Goal: Information Seeking & Learning: Compare options

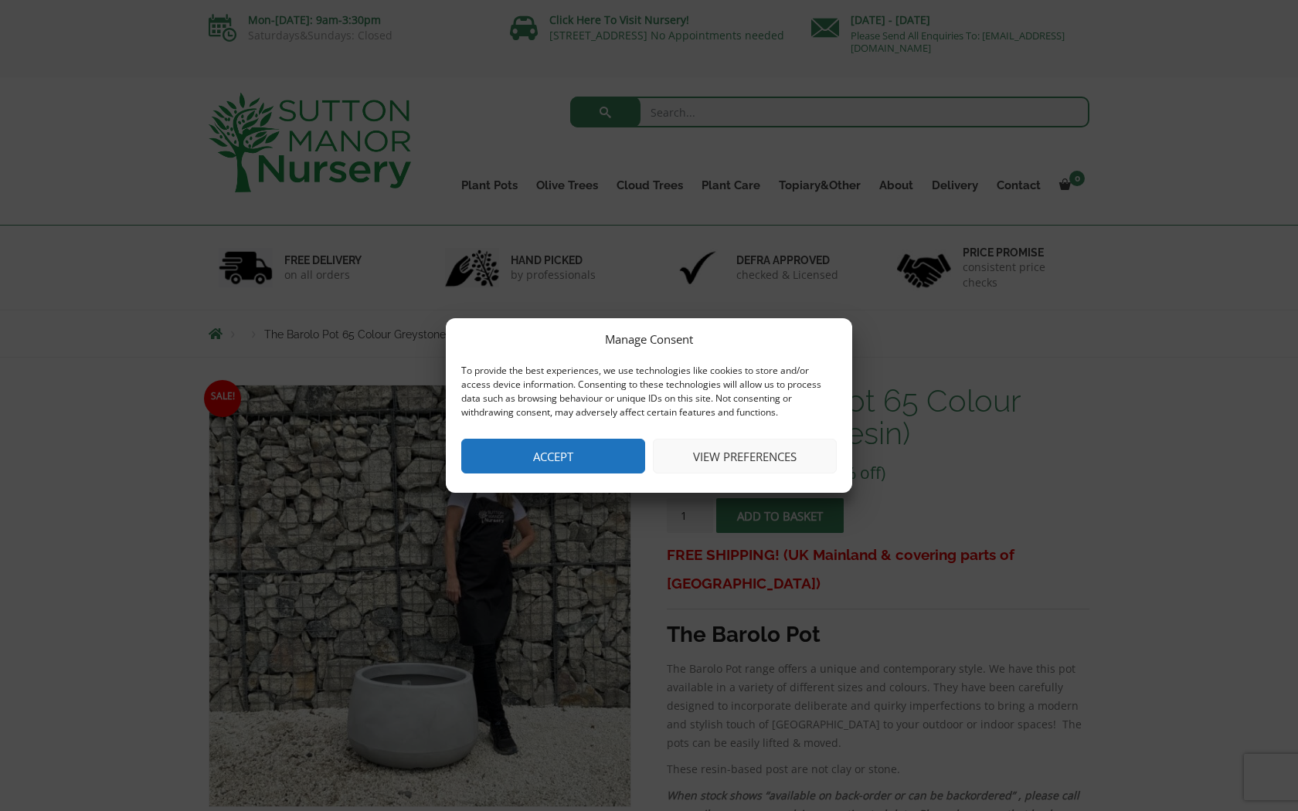
click at [727, 454] on button "View preferences" at bounding box center [745, 456] width 184 height 35
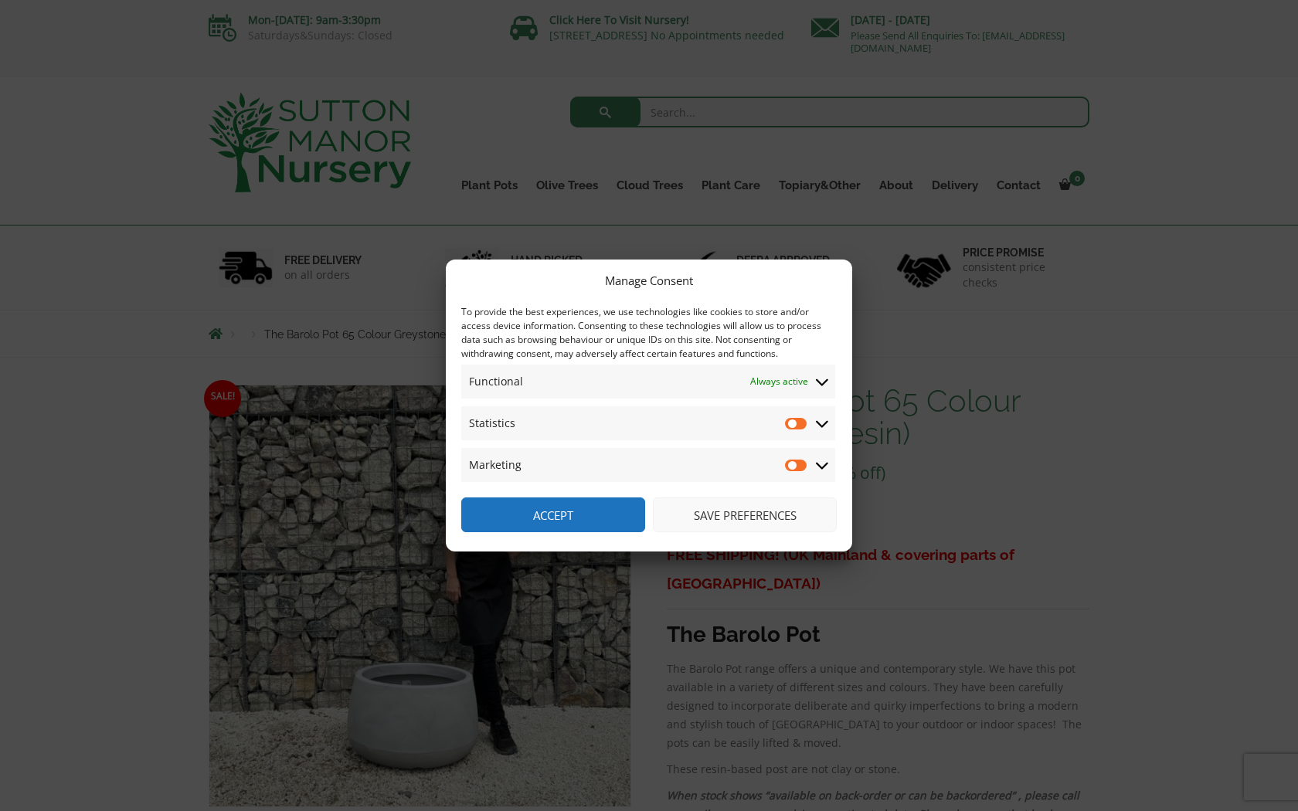
click at [796, 422] on input "Statistics" at bounding box center [796, 423] width 23 height 15
checkbox input "true"
click at [796, 462] on input "Marketing" at bounding box center [796, 464] width 23 height 15
checkbox input "true"
click at [802, 419] on input "Statistics" at bounding box center [796, 423] width 23 height 15
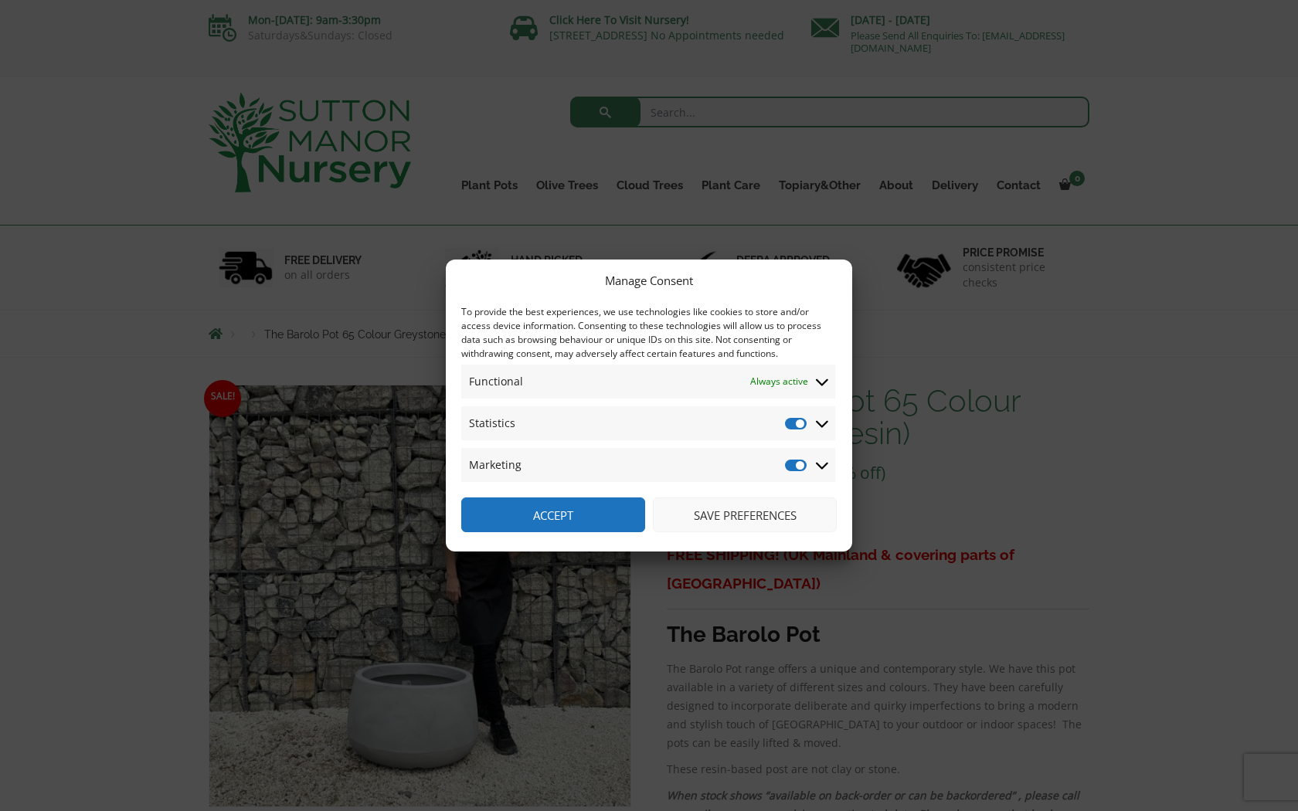
checkbox input "false"
click at [799, 467] on input "Marketing" at bounding box center [796, 464] width 23 height 15
checkbox input "false"
click at [733, 519] on button "Save preferences" at bounding box center [745, 514] width 184 height 35
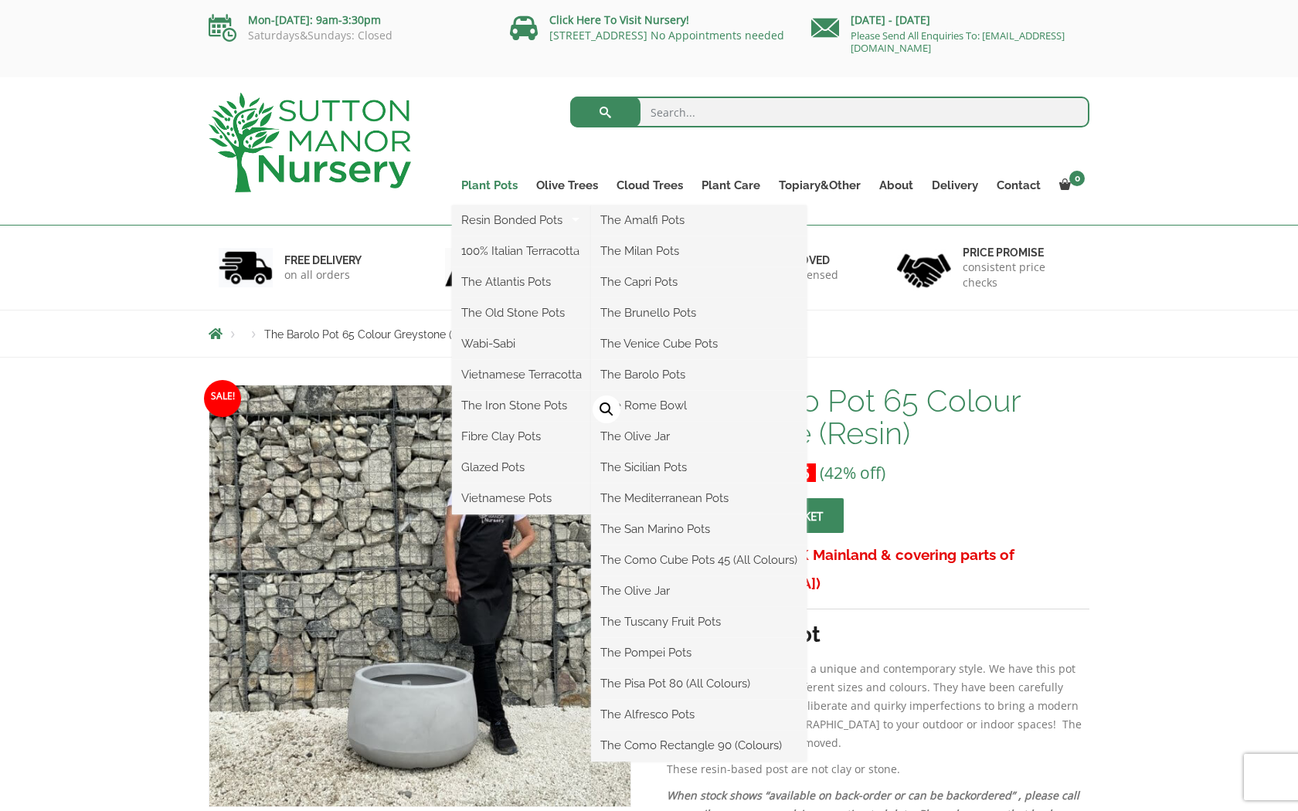
click at [504, 186] on link "Plant Pots" at bounding box center [489, 186] width 75 height 22
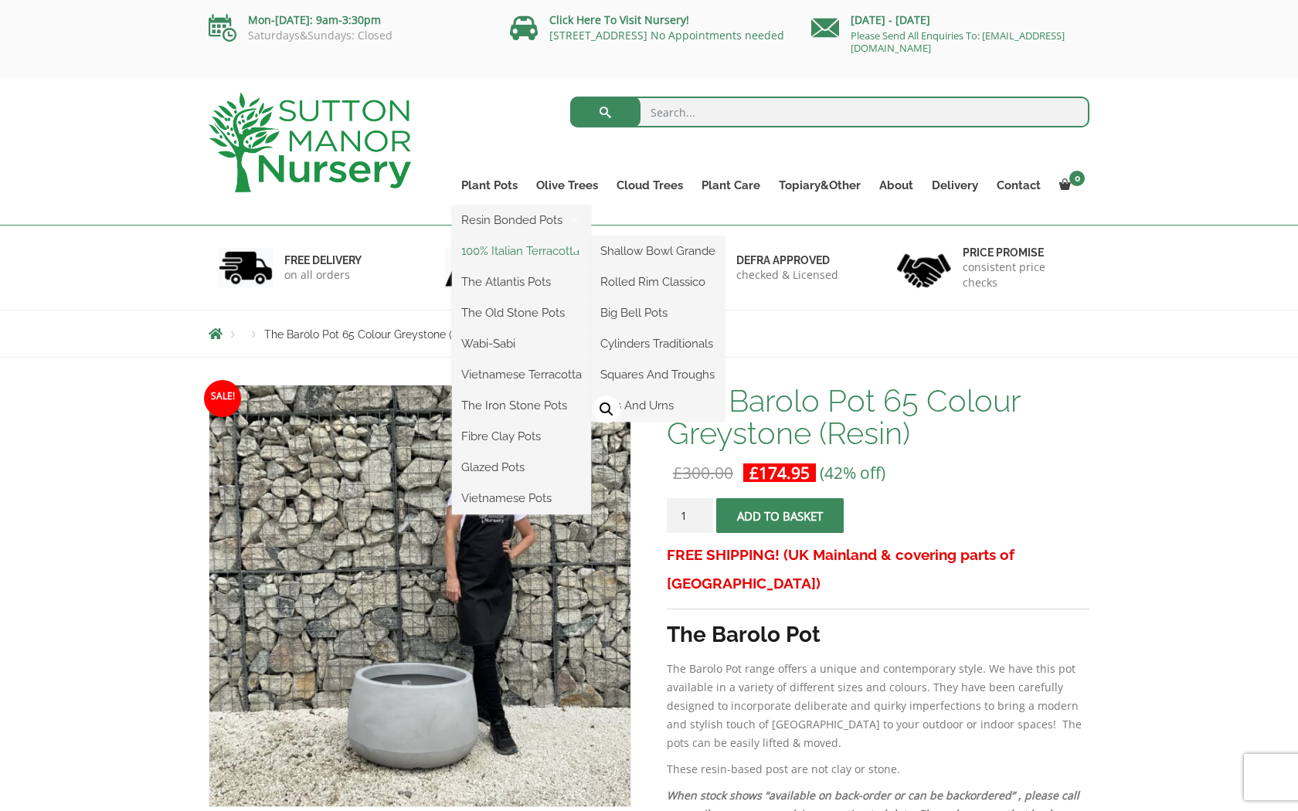
click at [516, 246] on link "100% Italian Terracotta" at bounding box center [521, 250] width 139 height 23
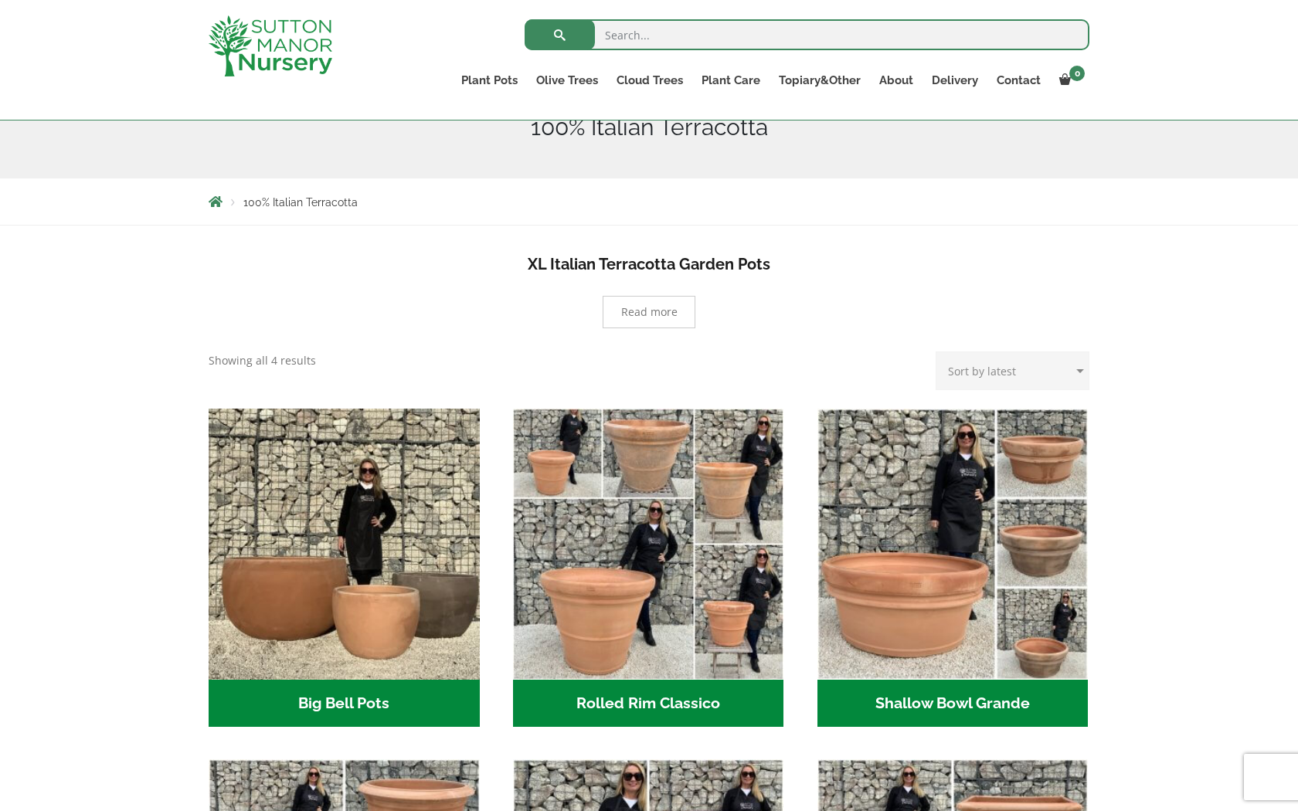
scroll to position [161, 0]
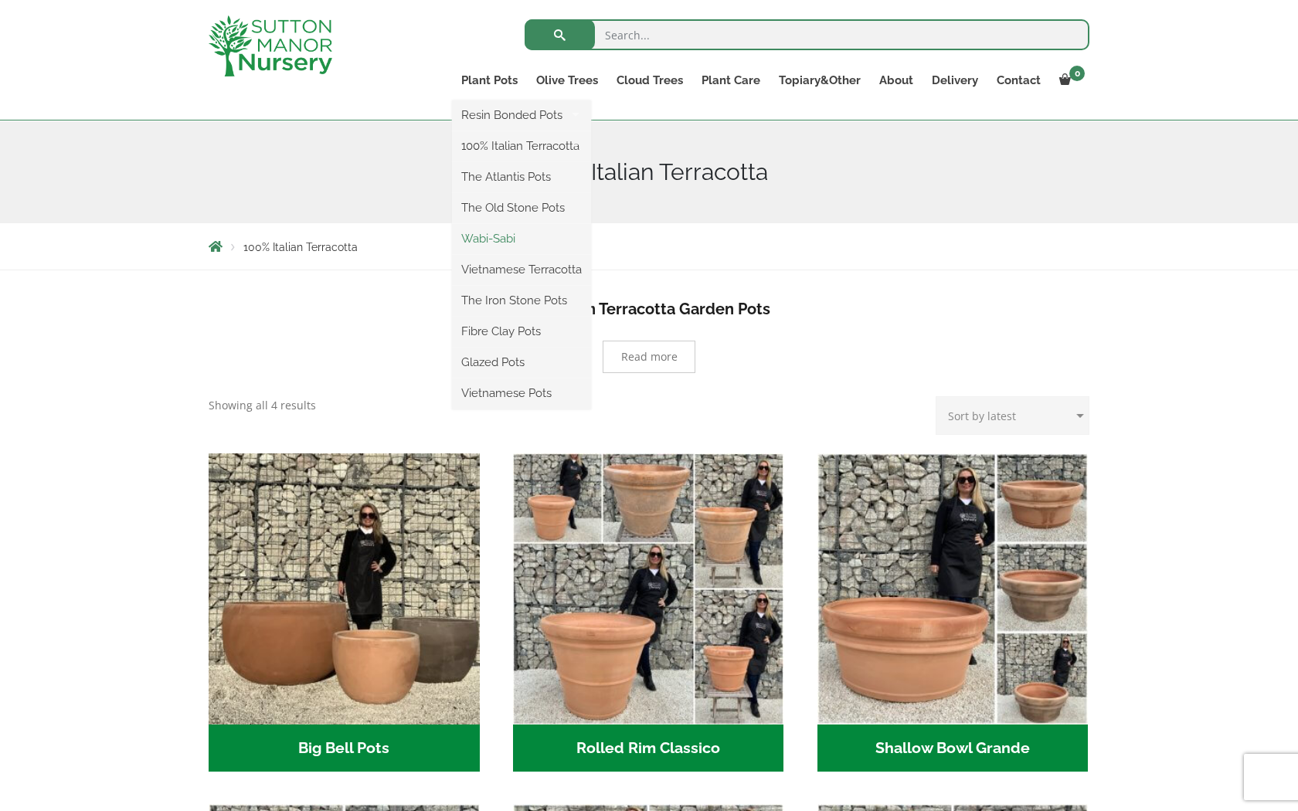
click at [503, 237] on link "Wabi-Sabi" at bounding box center [521, 238] width 139 height 23
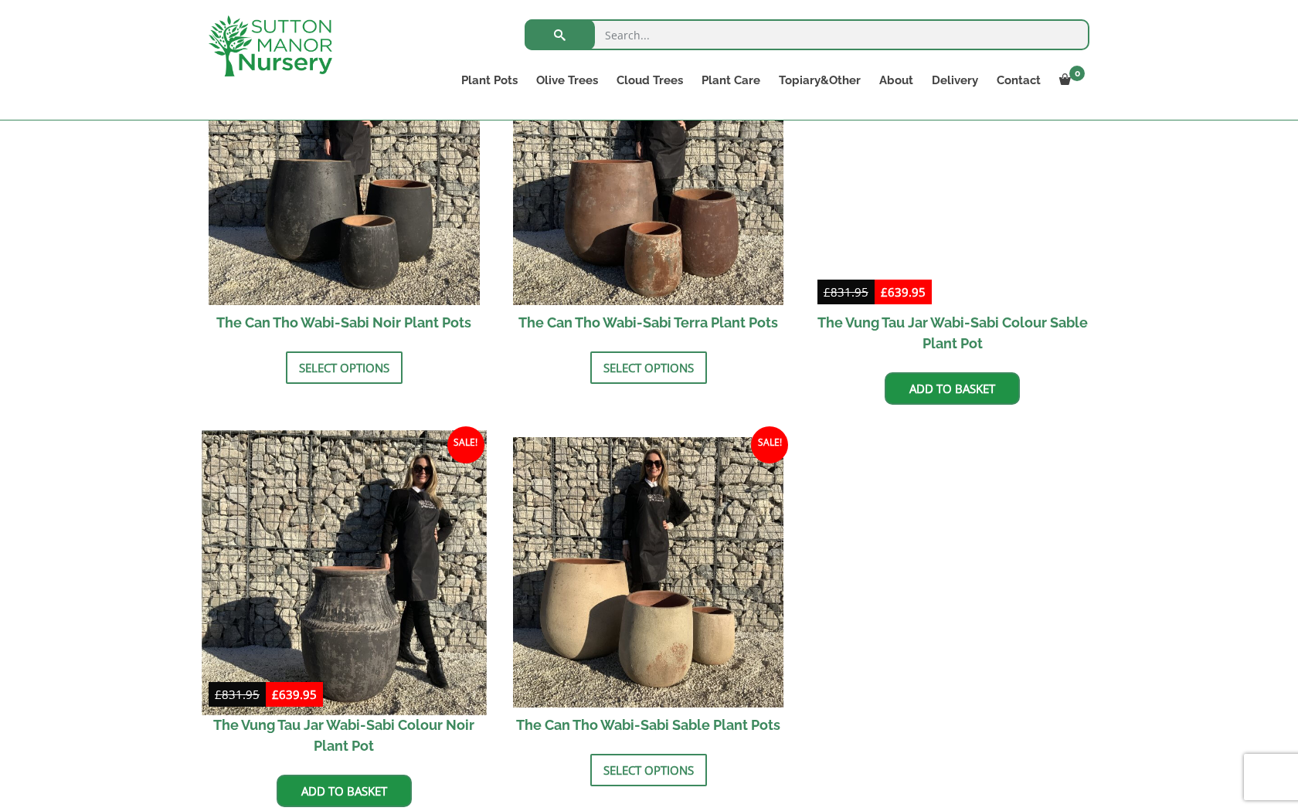
scroll to position [1677, 0]
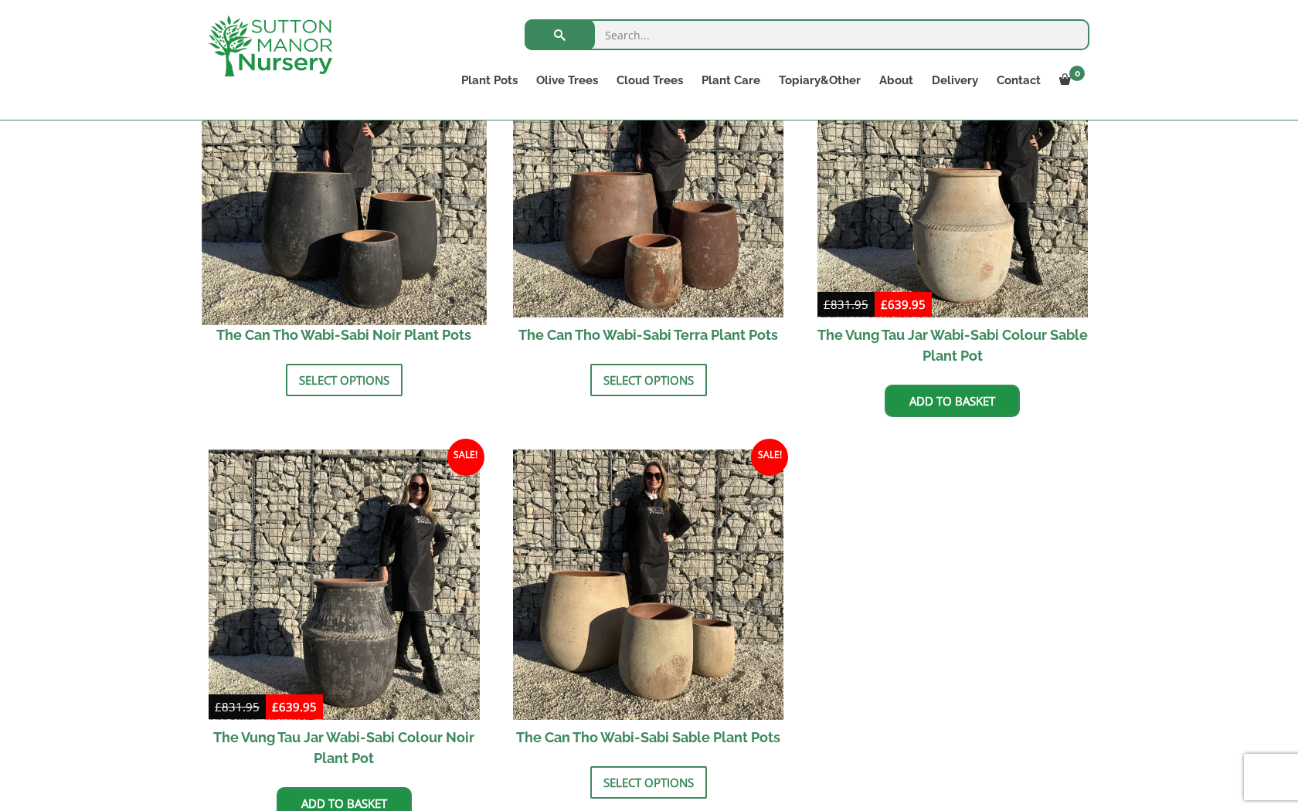
click at [401, 263] on img at bounding box center [344, 182] width 284 height 284
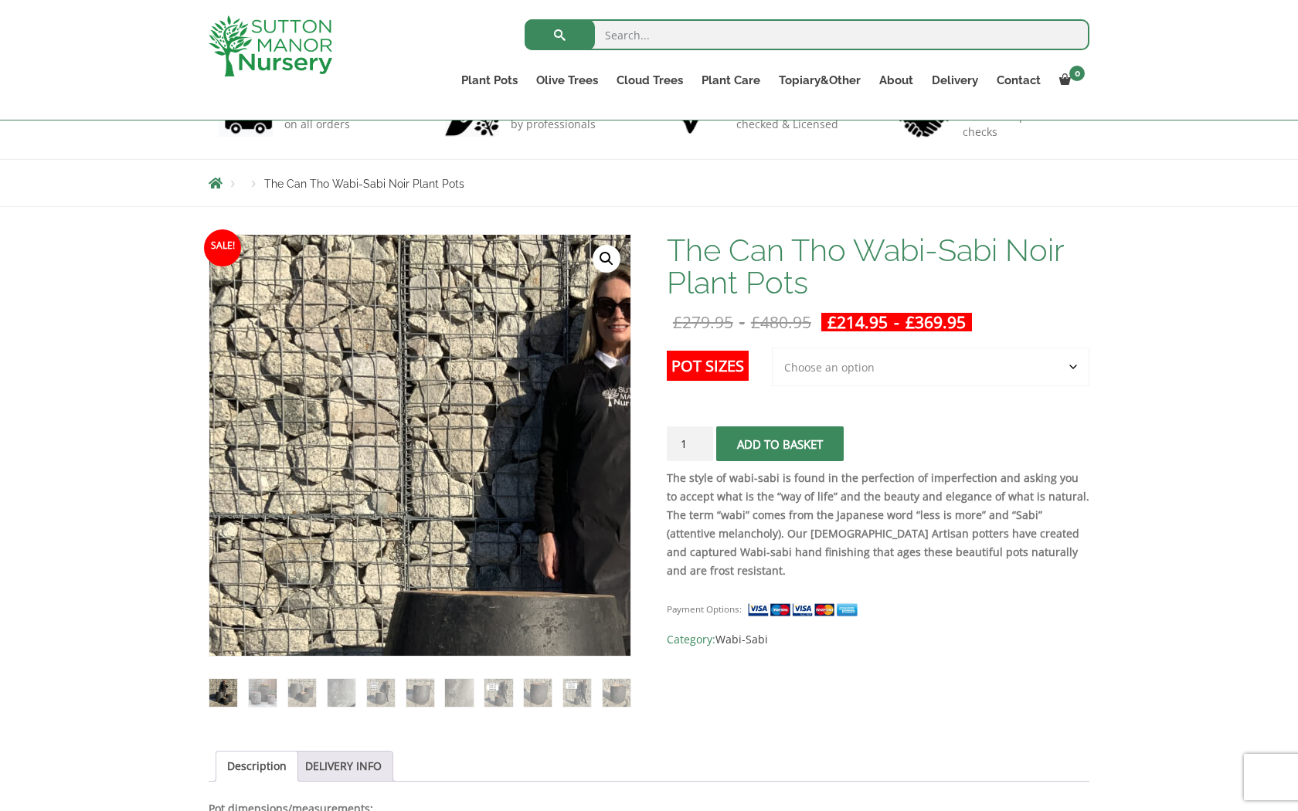
scroll to position [148, 0]
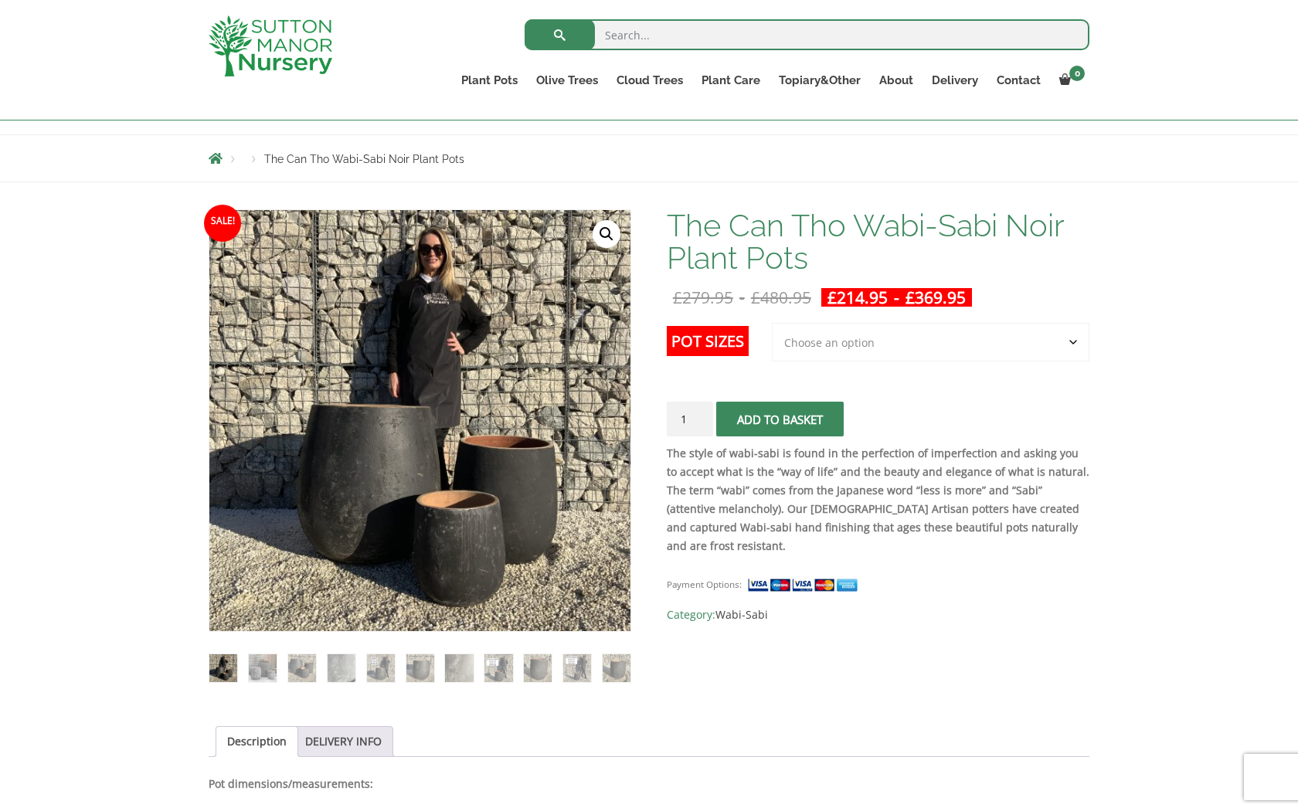
select select "Largest pot In The Picture"
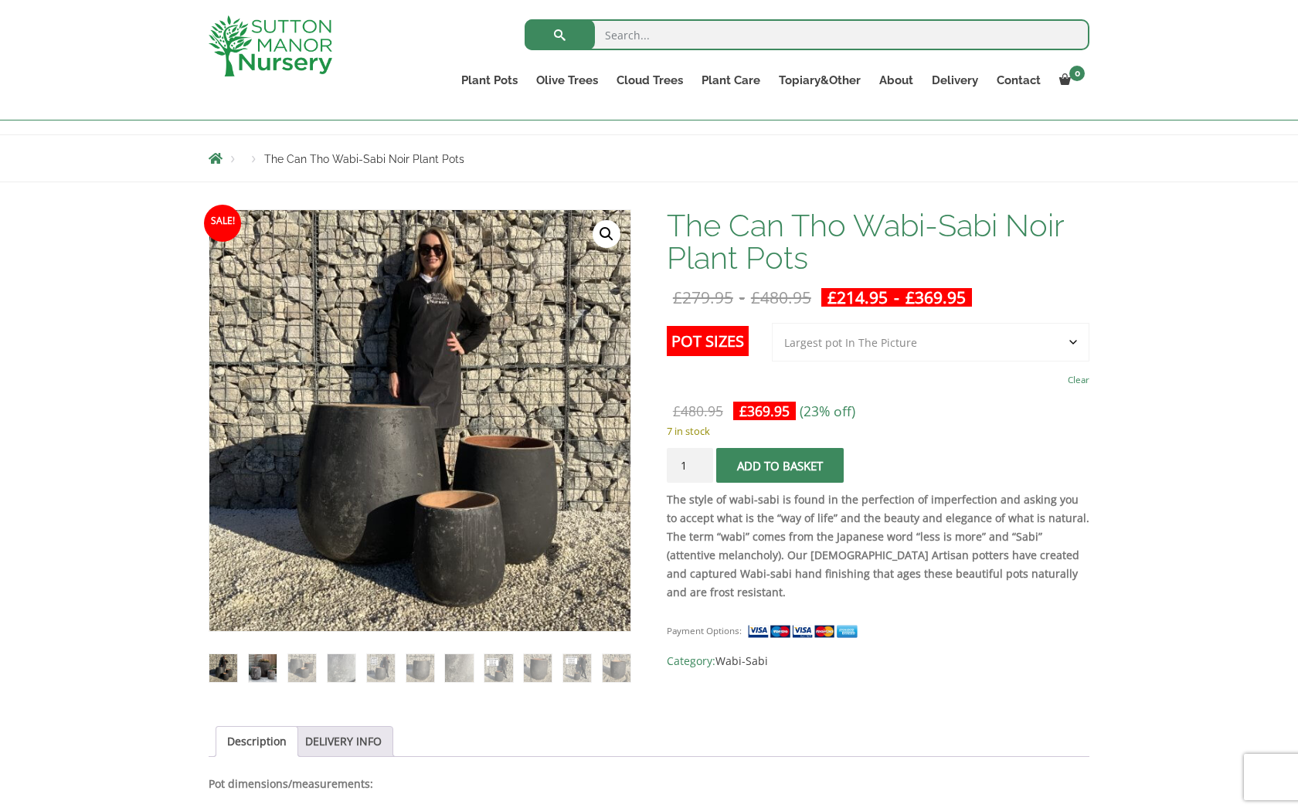
click at [257, 667] on img at bounding box center [263, 668] width 28 height 28
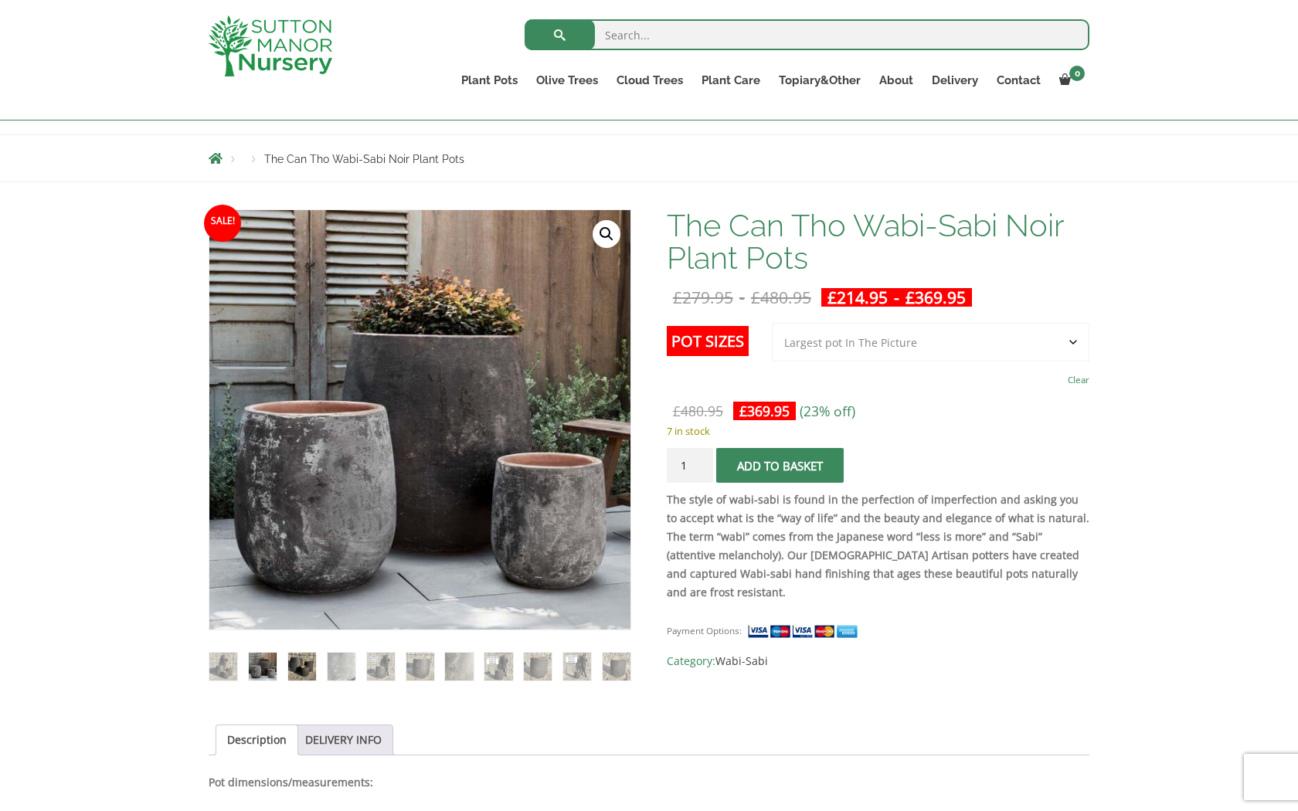
click at [305, 672] on img at bounding box center [302, 667] width 28 height 28
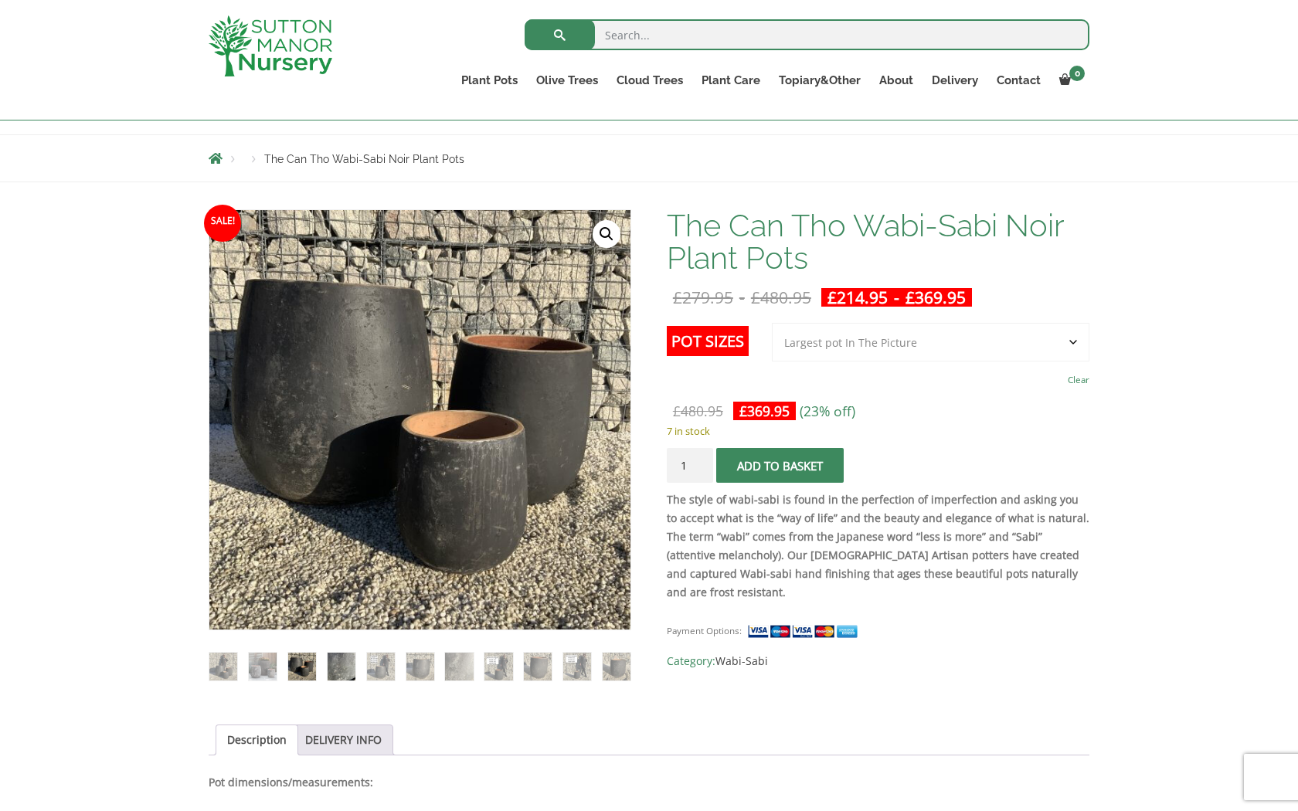
click at [347, 671] on img at bounding box center [341, 667] width 28 height 28
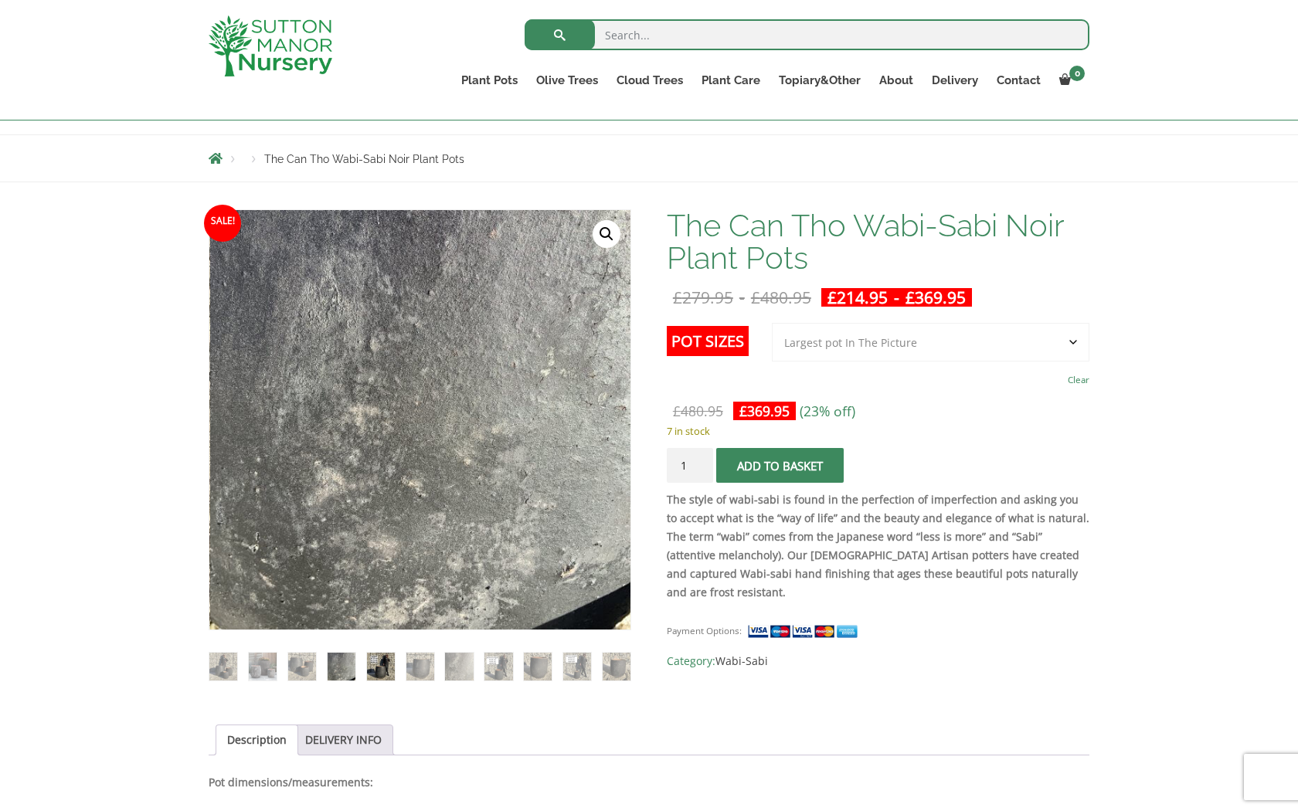
click at [387, 673] on img at bounding box center [381, 667] width 28 height 28
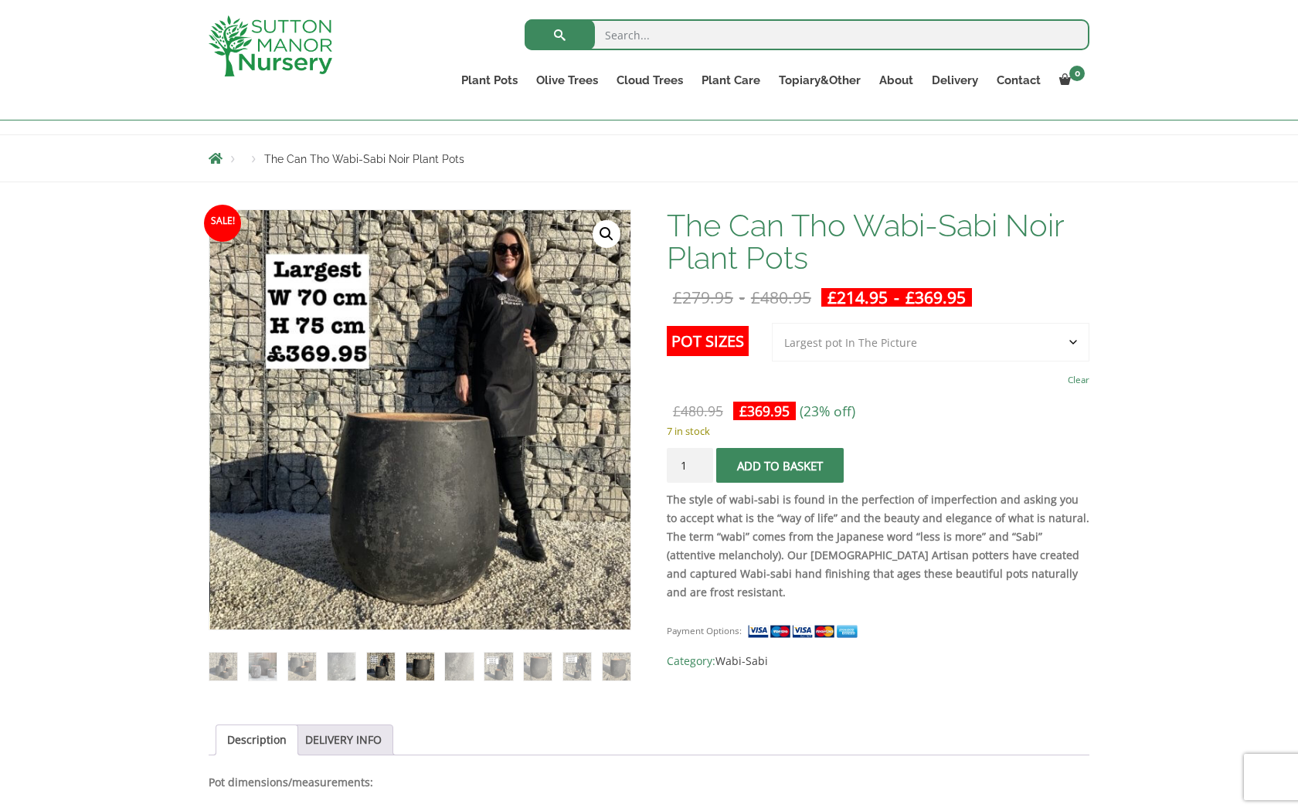
click at [416, 674] on img at bounding box center [420, 667] width 28 height 28
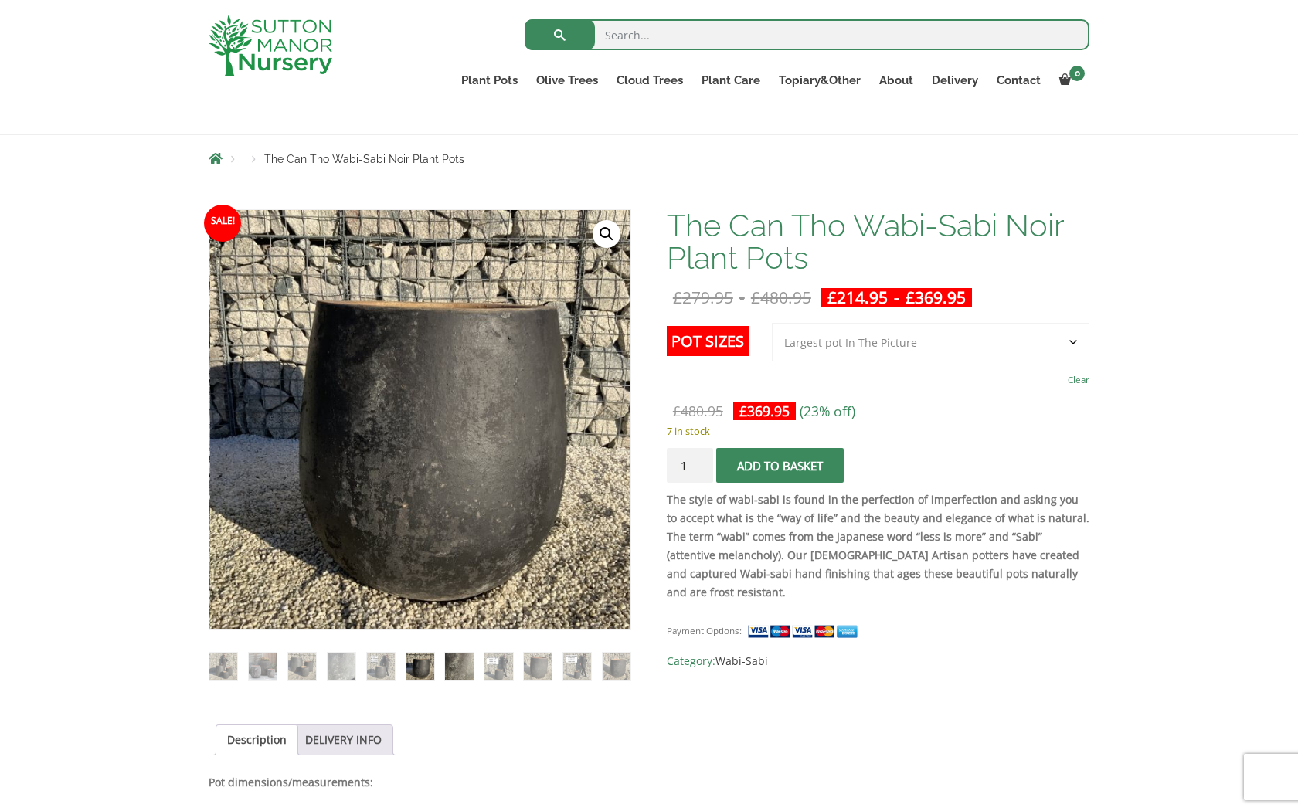
click at [448, 676] on img at bounding box center [459, 667] width 28 height 28
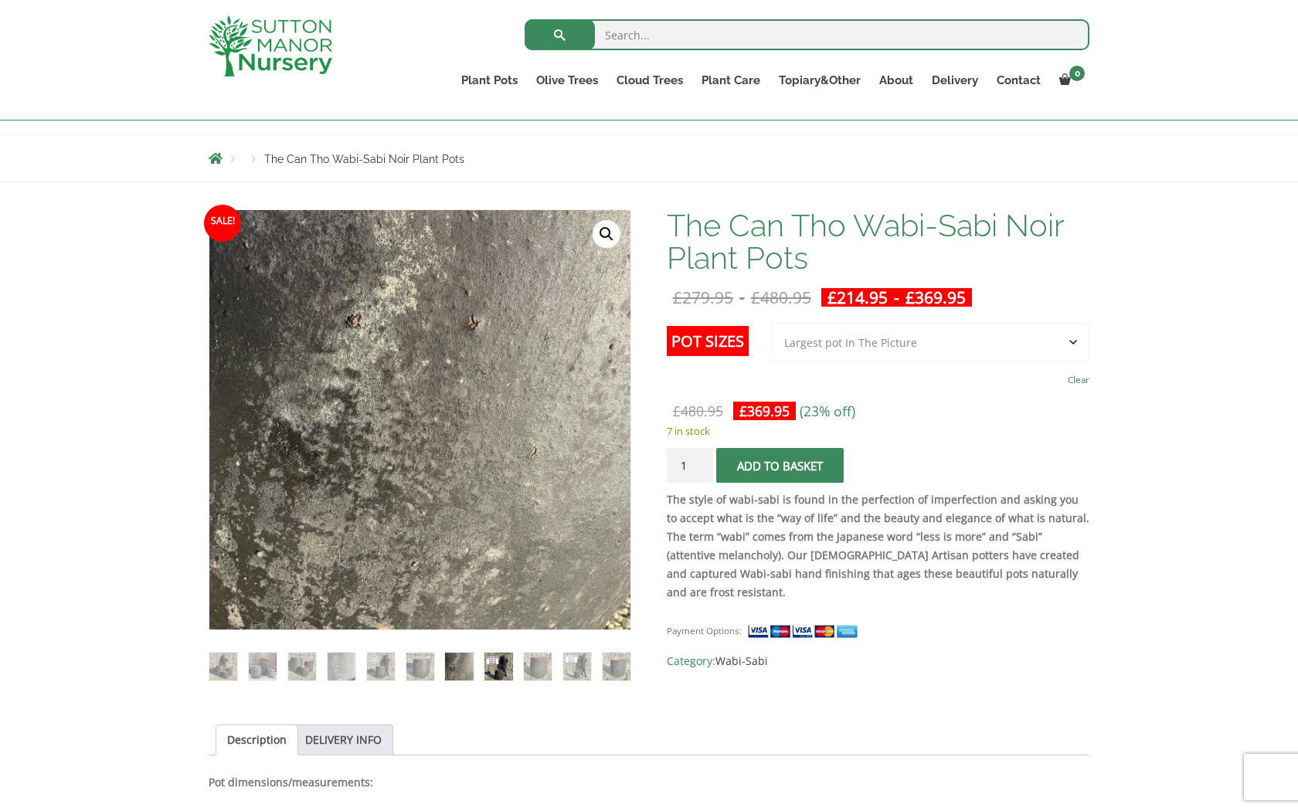
click at [488, 667] on img at bounding box center [498, 667] width 28 height 28
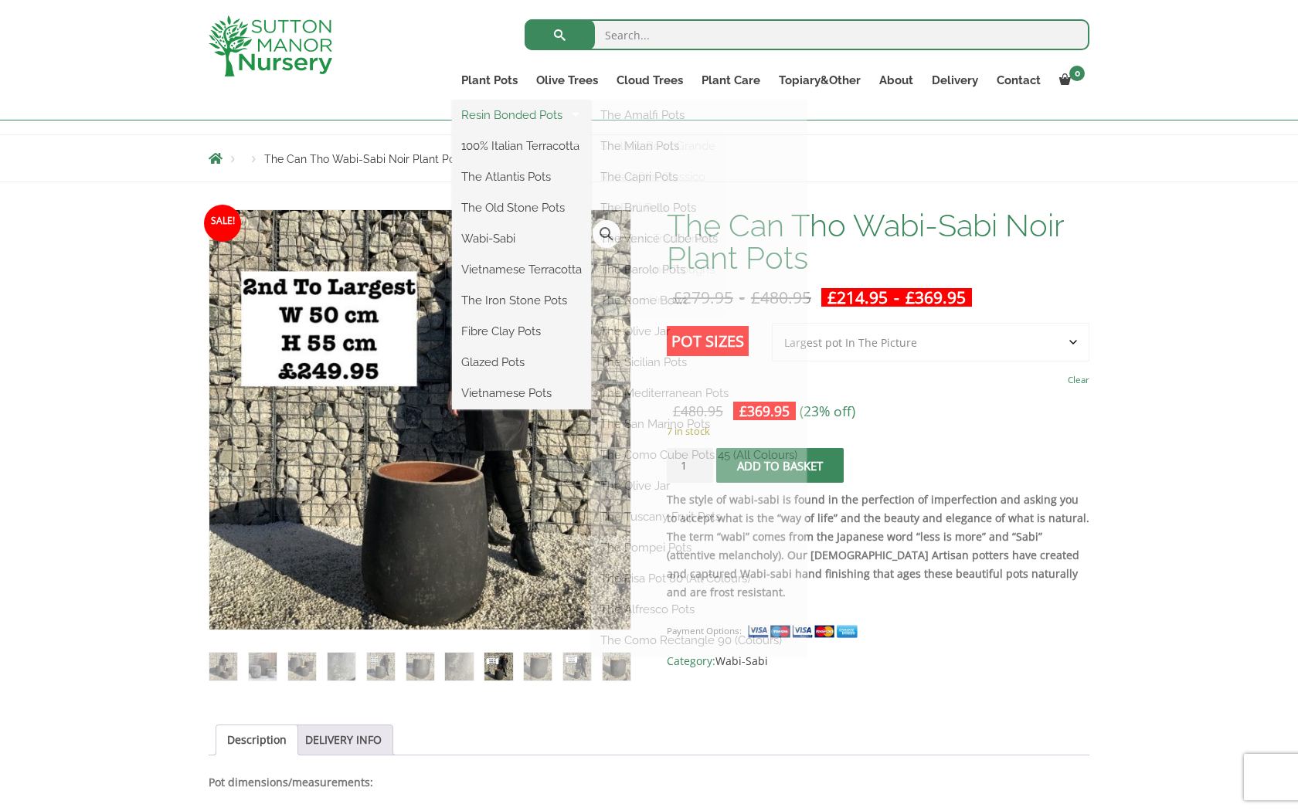
click at [521, 116] on link "Resin Bonded Pots" at bounding box center [521, 114] width 139 height 23
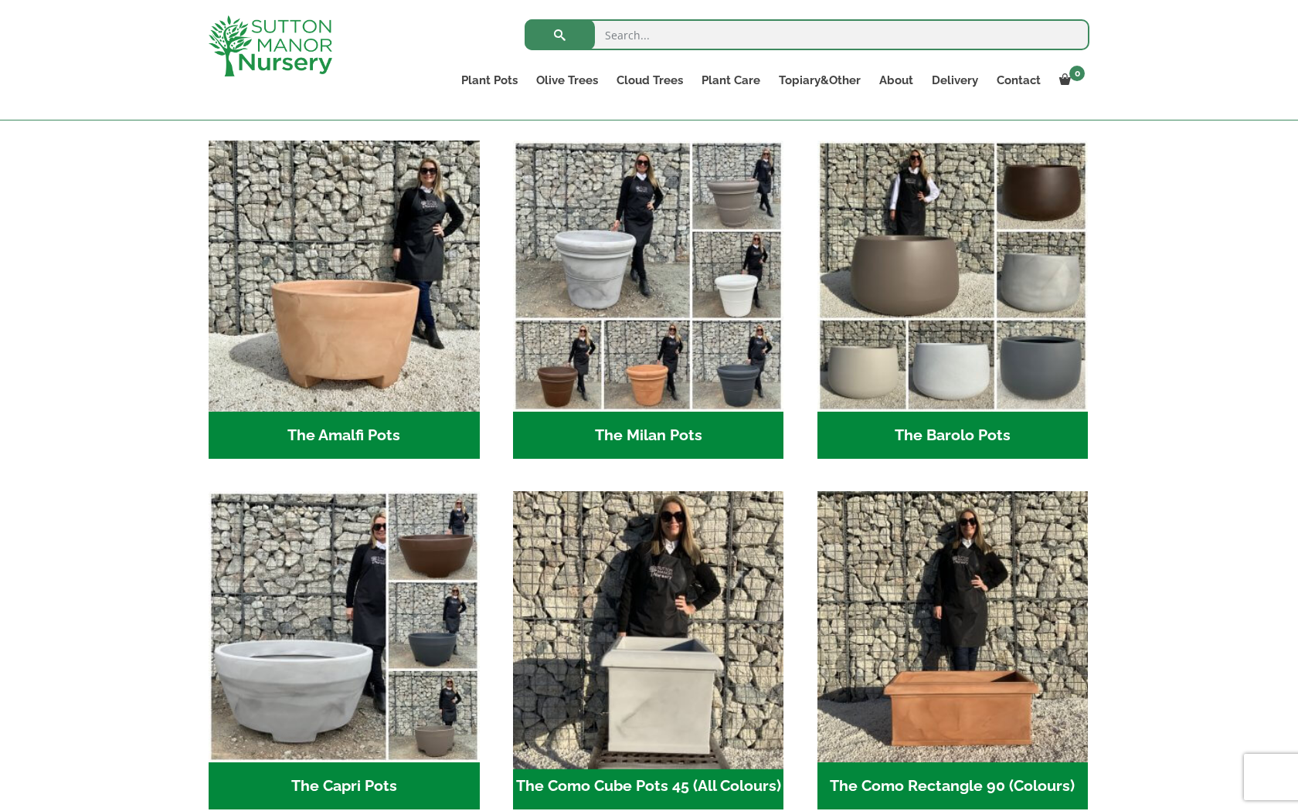
scroll to position [397, 0]
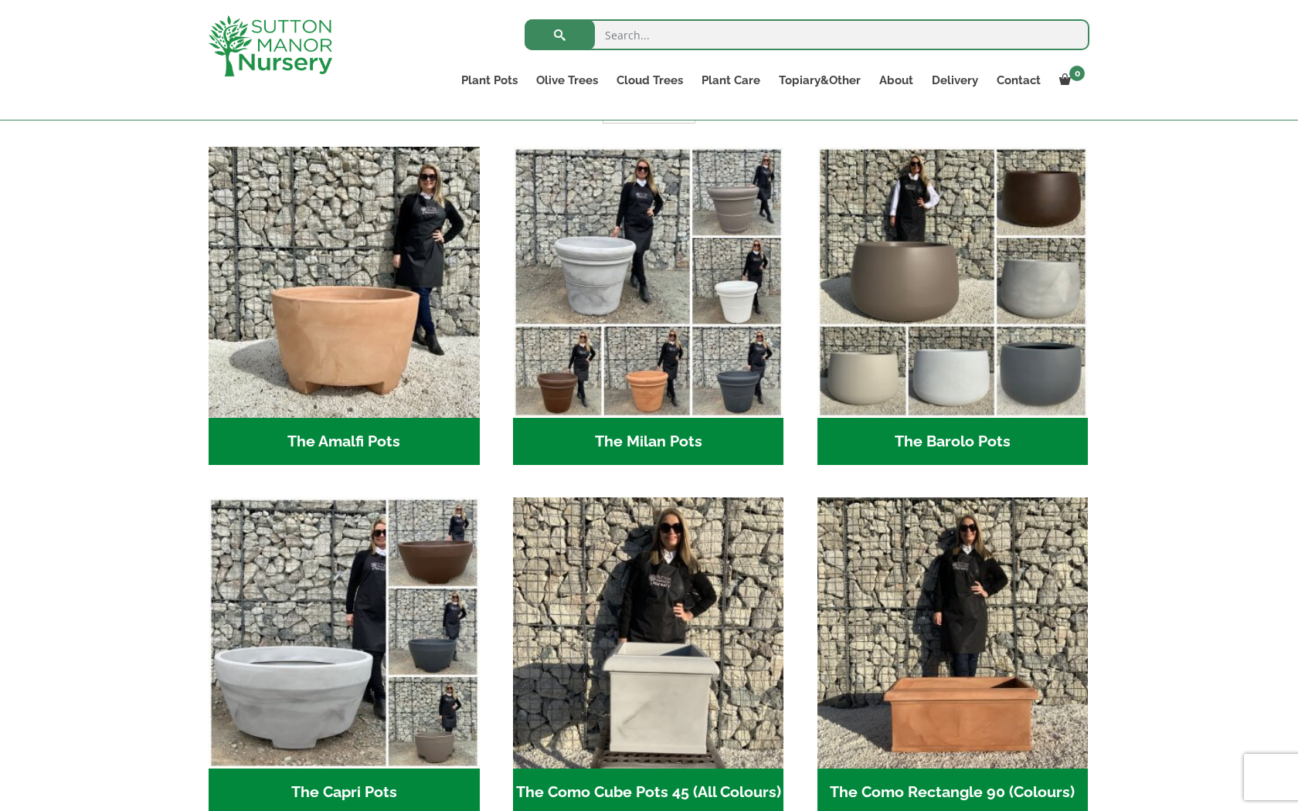
click at [918, 450] on h2 "The Barolo Pots (42)" at bounding box center [952, 442] width 271 height 48
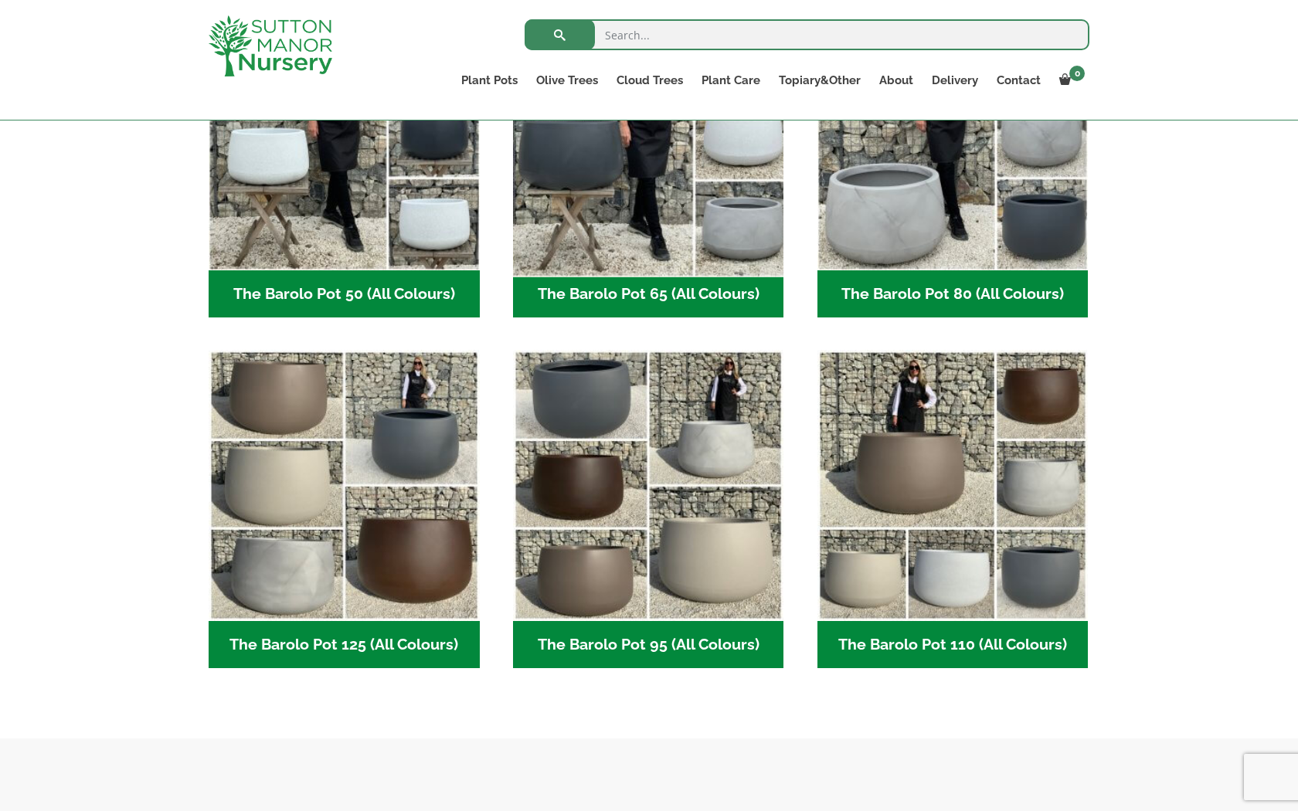
scroll to position [531, 0]
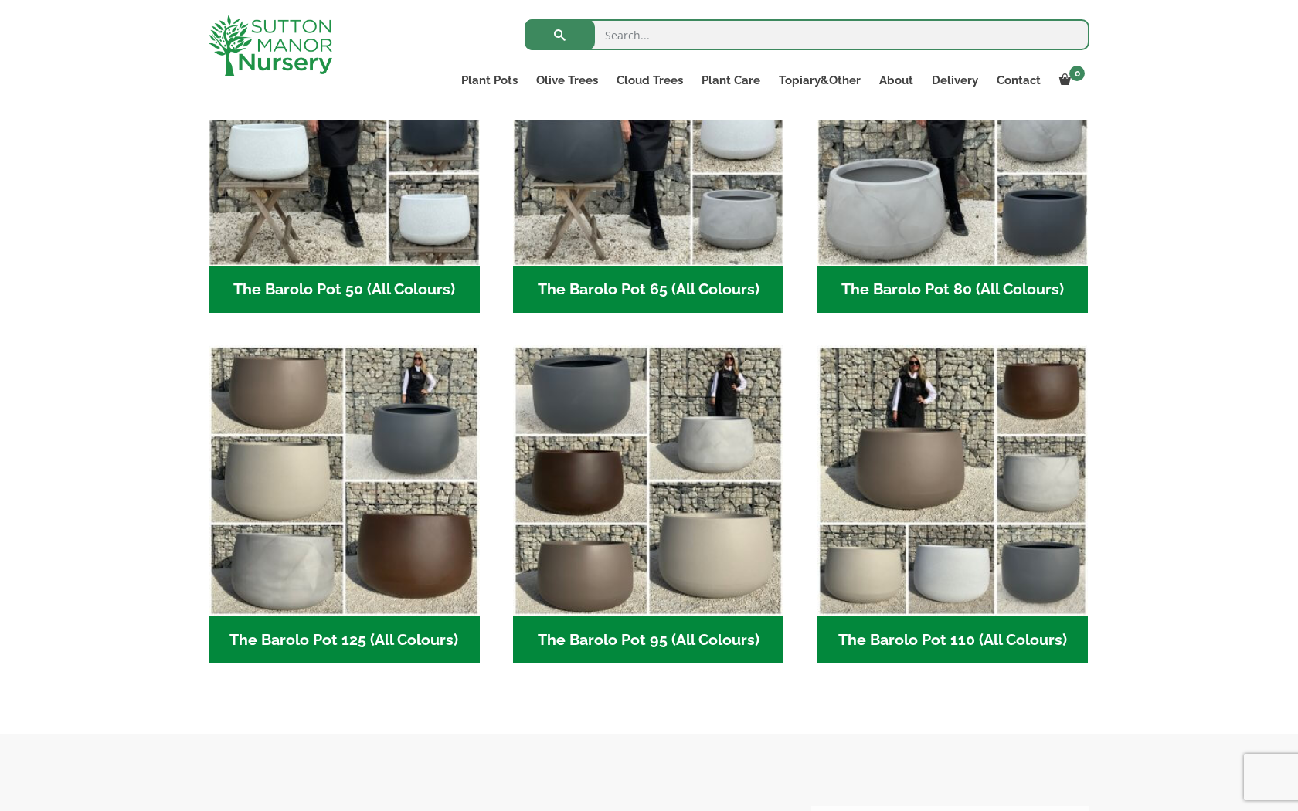
click at [633, 646] on h2 "The Barolo Pot 95 (All Colours) (7)" at bounding box center [648, 640] width 271 height 48
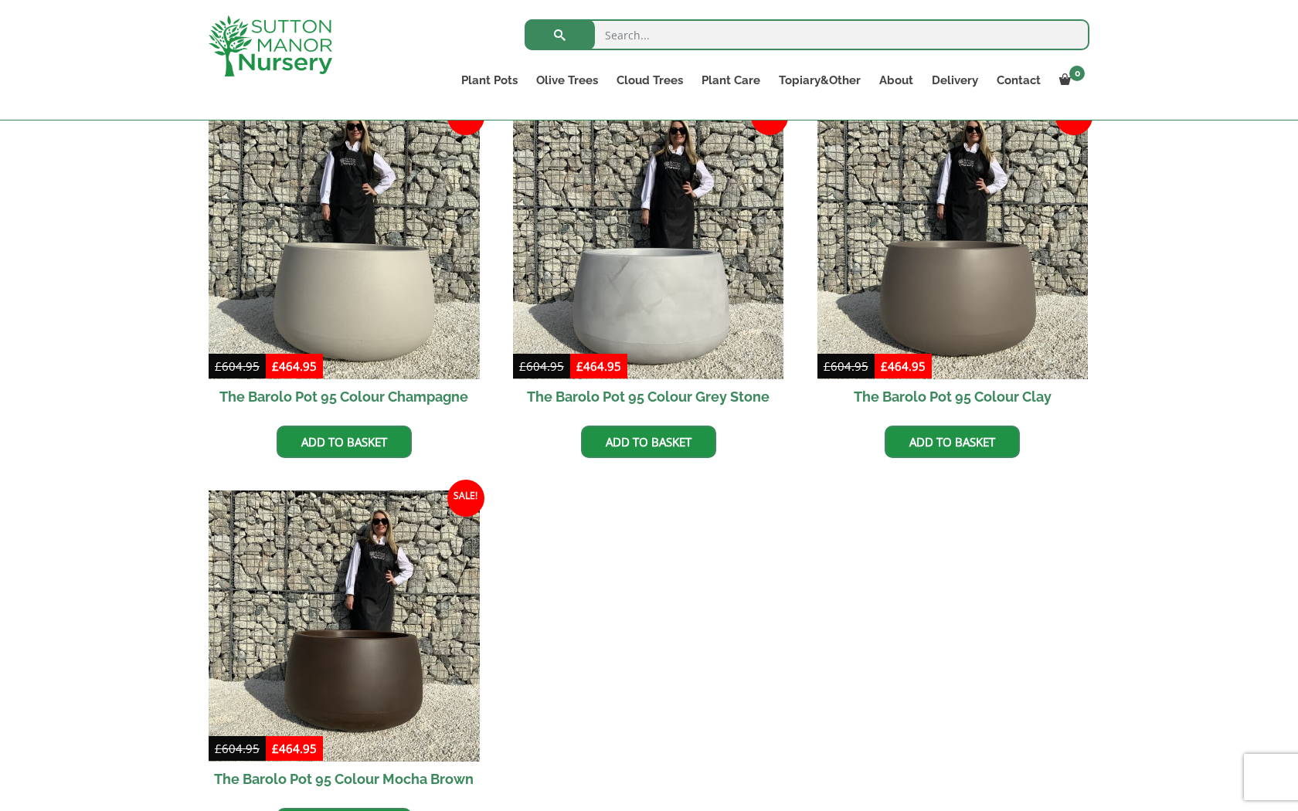
scroll to position [792, 0]
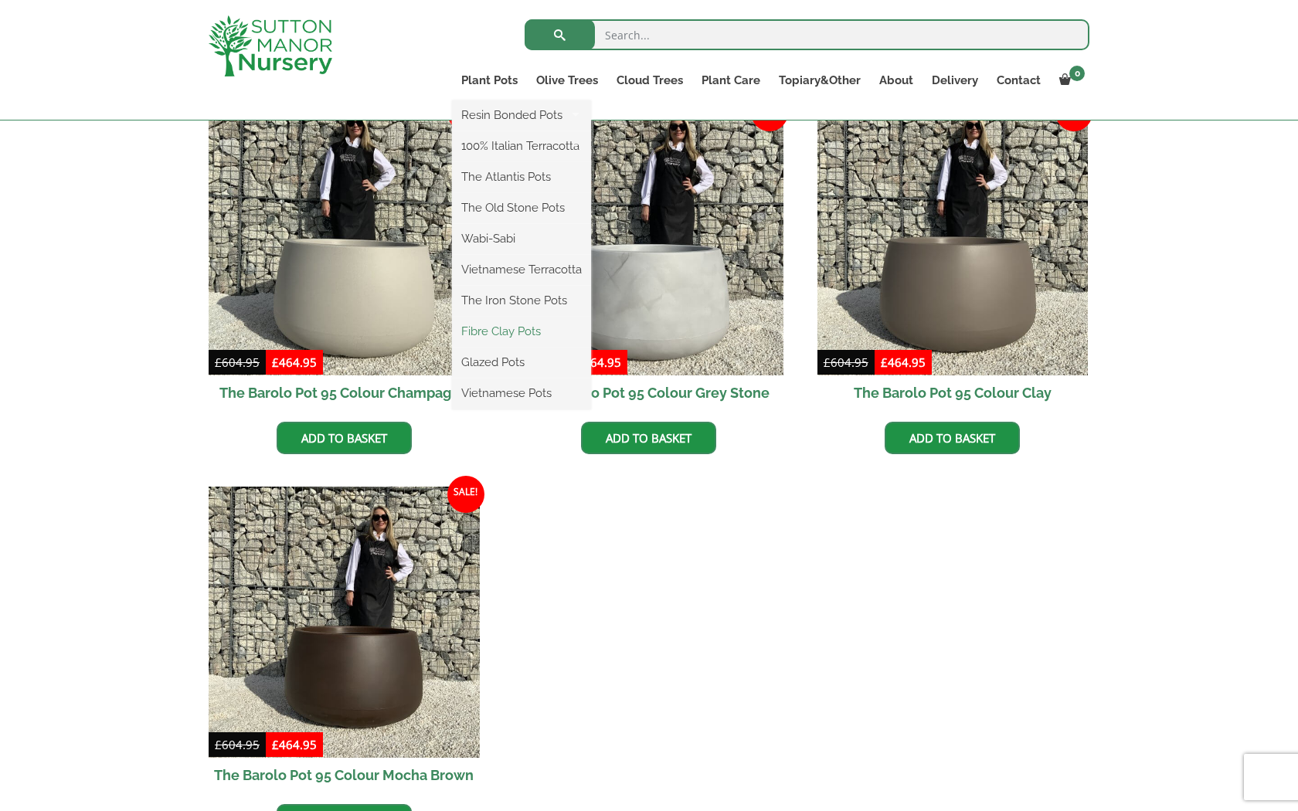
click at [510, 339] on link "Fibre Clay Pots" at bounding box center [521, 331] width 139 height 23
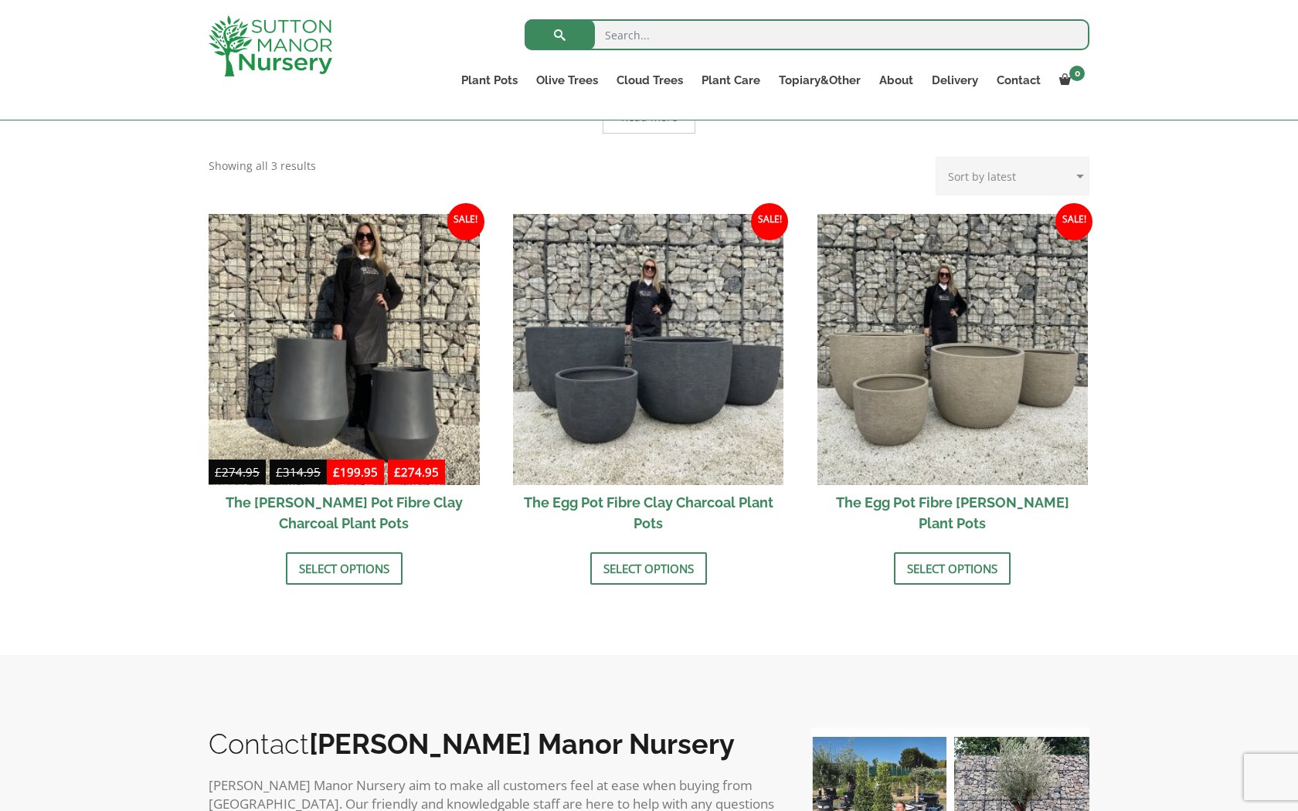
scroll to position [407, 0]
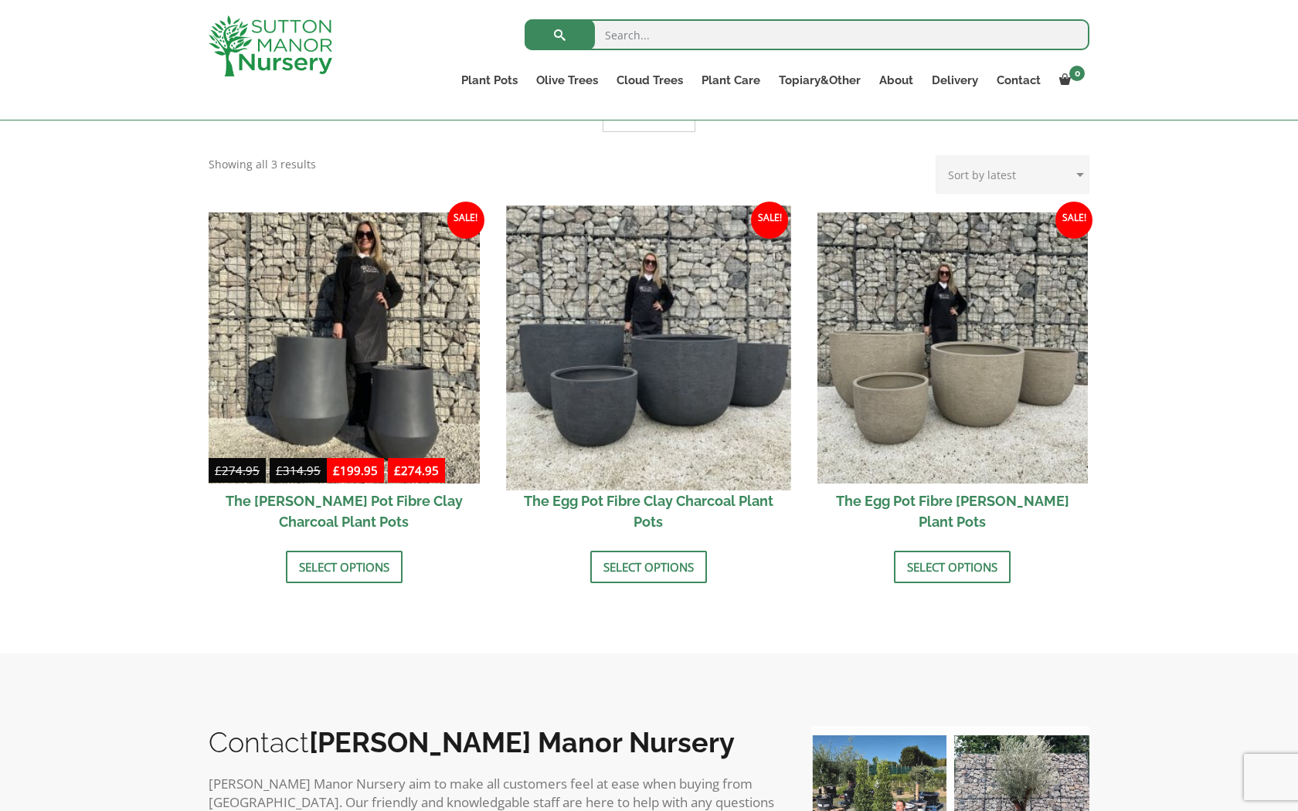
click at [681, 460] on img at bounding box center [648, 347] width 284 height 284
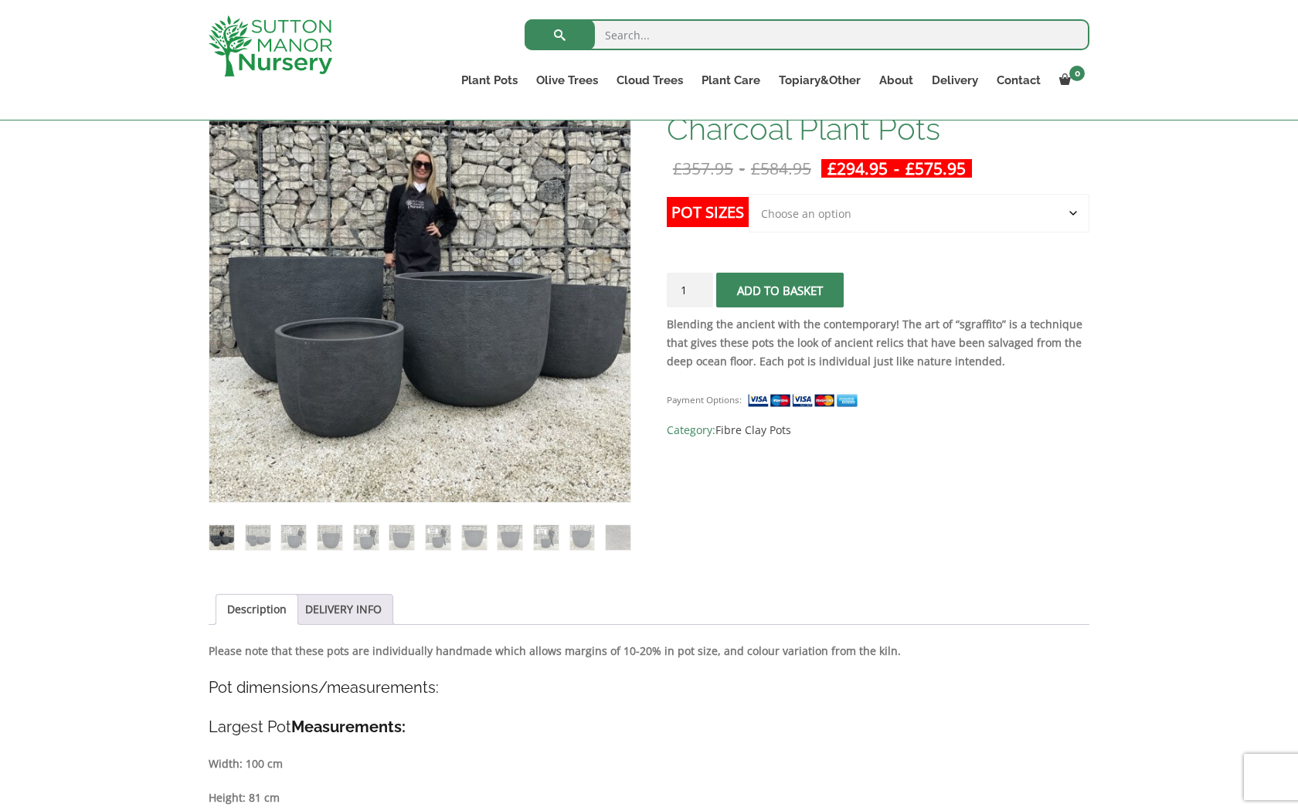
scroll to position [278, 0]
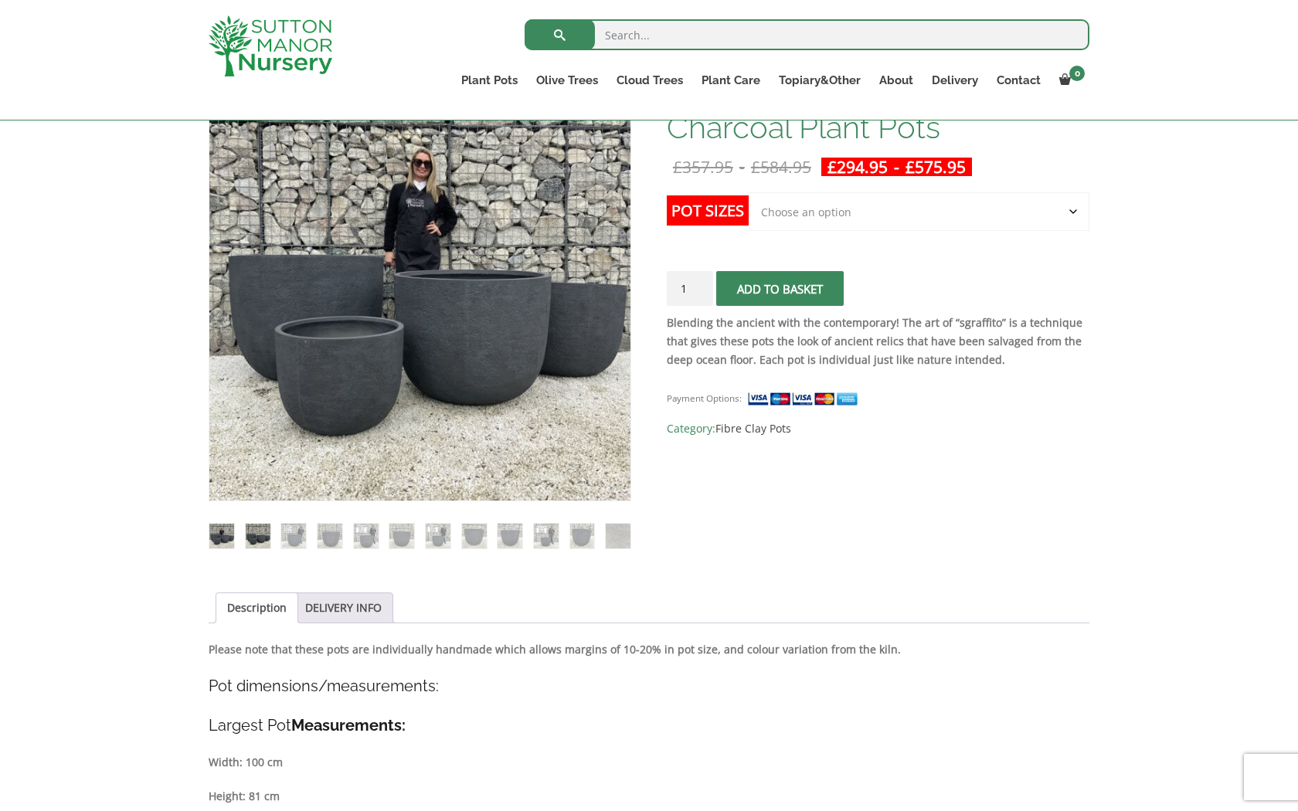
click at [256, 538] on img at bounding box center [258, 536] width 25 height 25
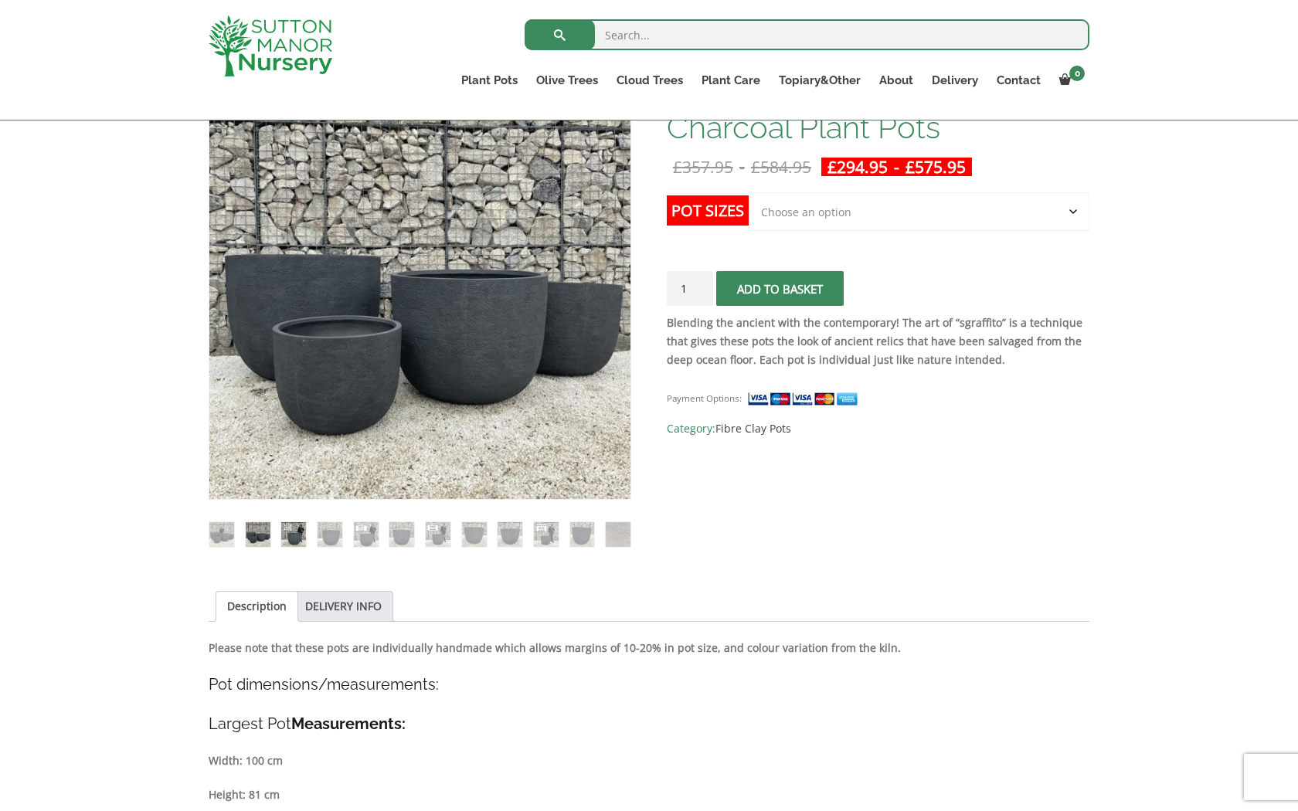
click at [300, 538] on img at bounding box center [293, 534] width 25 height 25
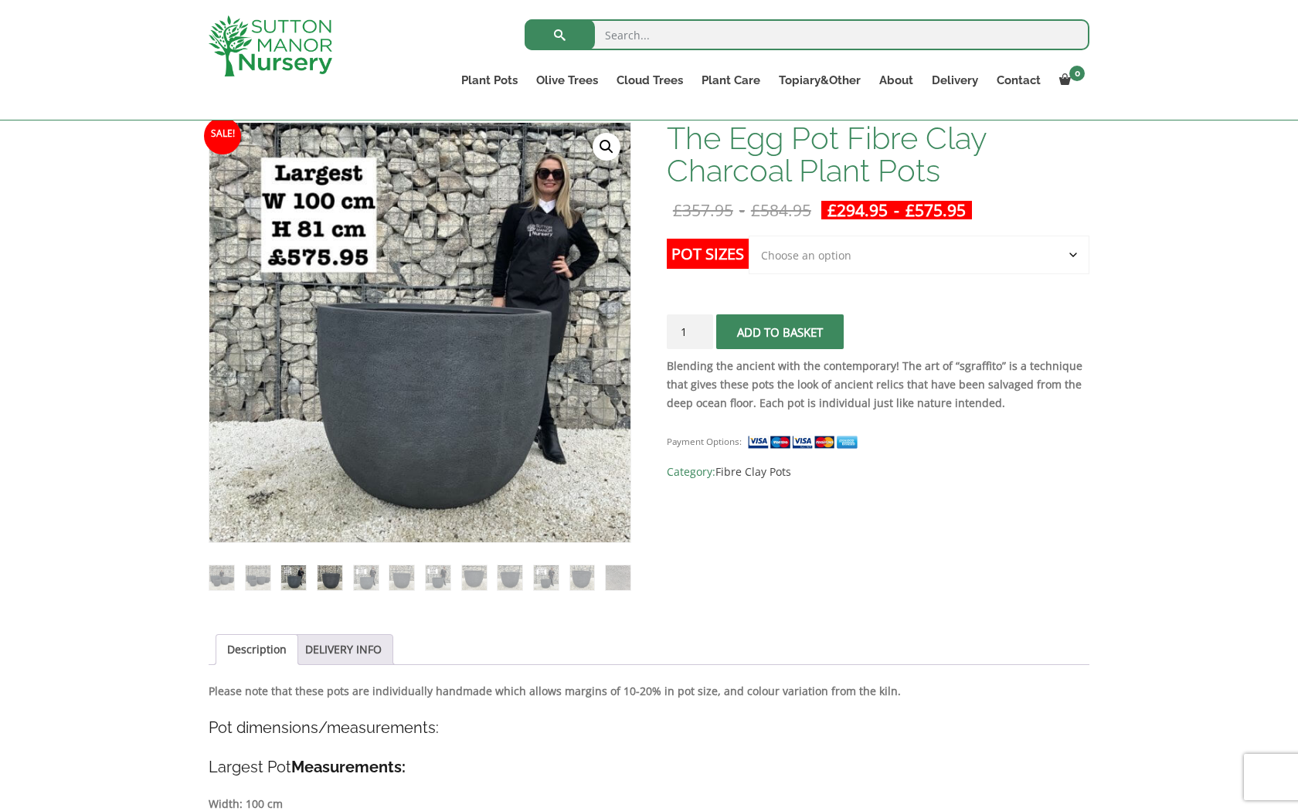
scroll to position [195, 0]
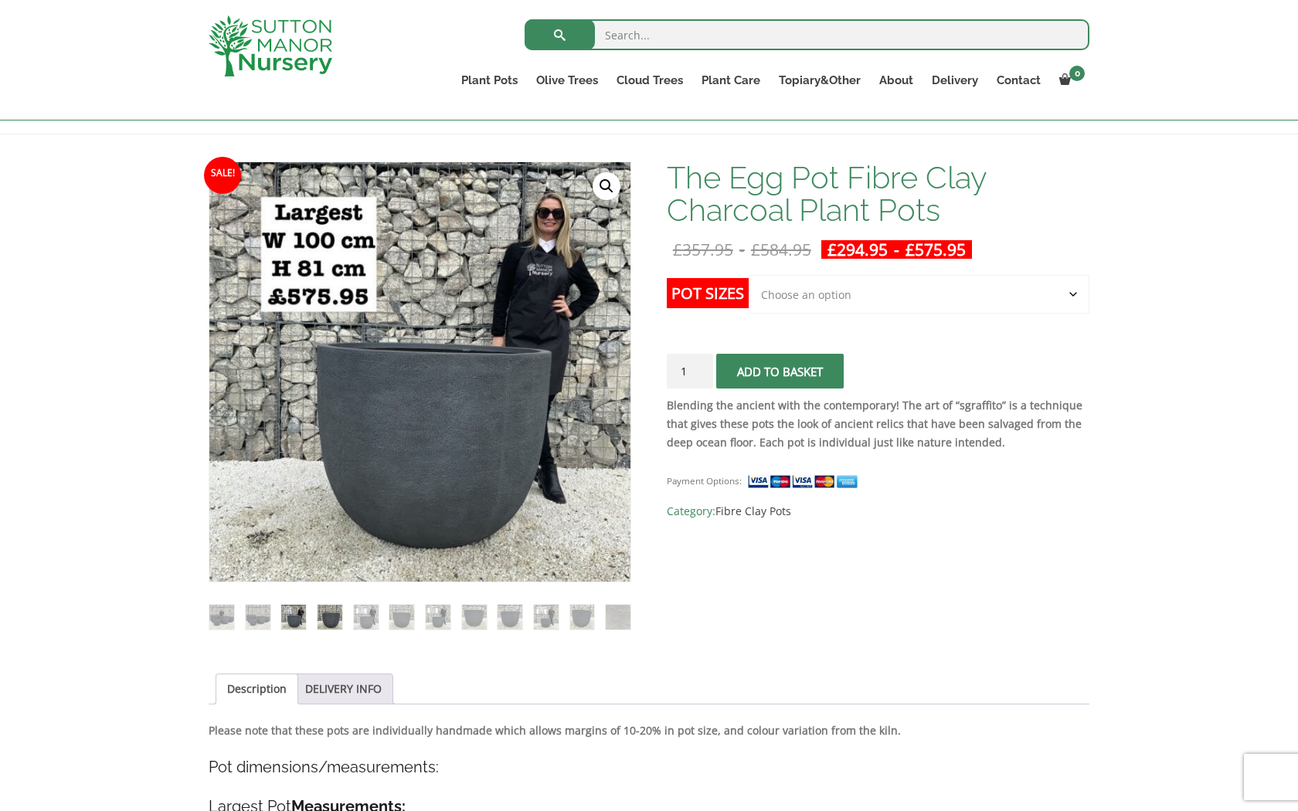
click at [332, 615] on img at bounding box center [329, 617] width 25 height 25
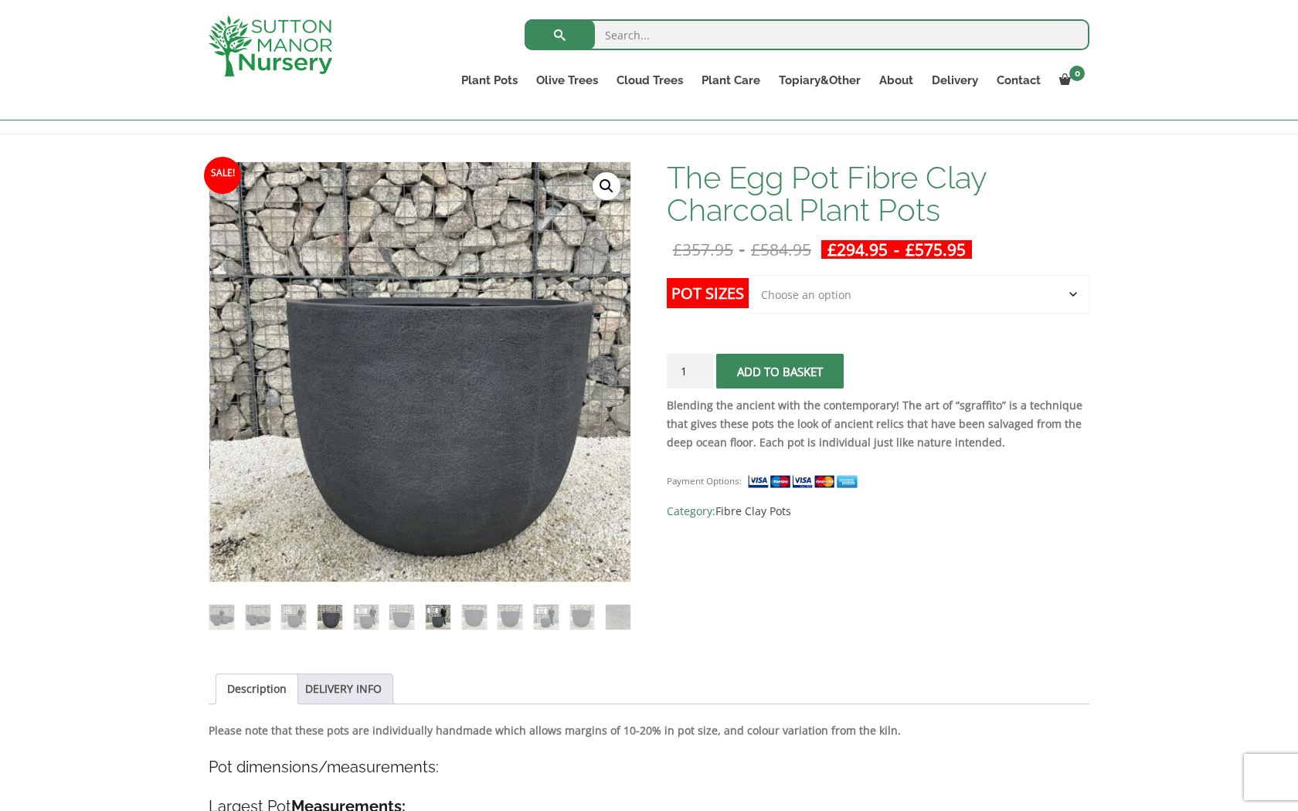
click at [436, 621] on img at bounding box center [438, 617] width 25 height 25
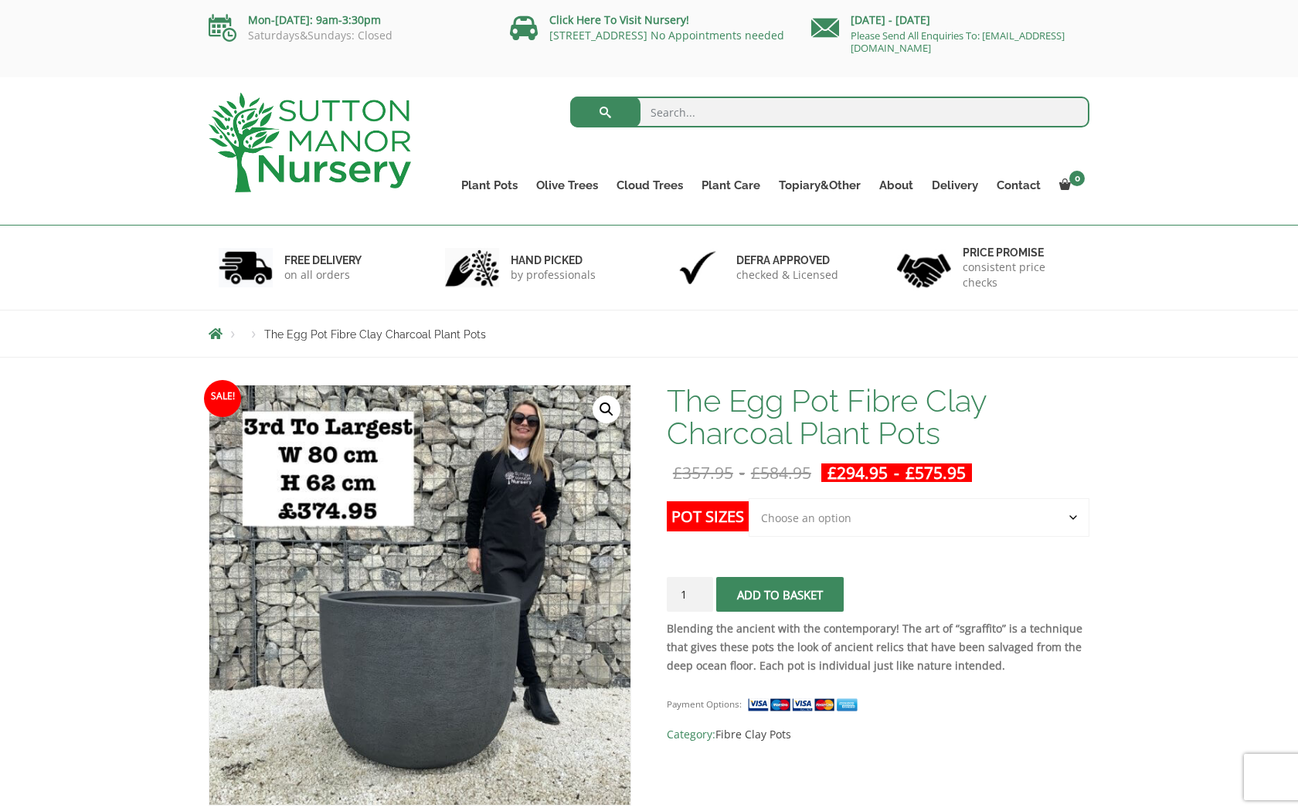
scroll to position [0, 0]
click at [645, 225] on link "Ilex Crenata Cloud Trees" at bounding box center [682, 220] width 150 height 23
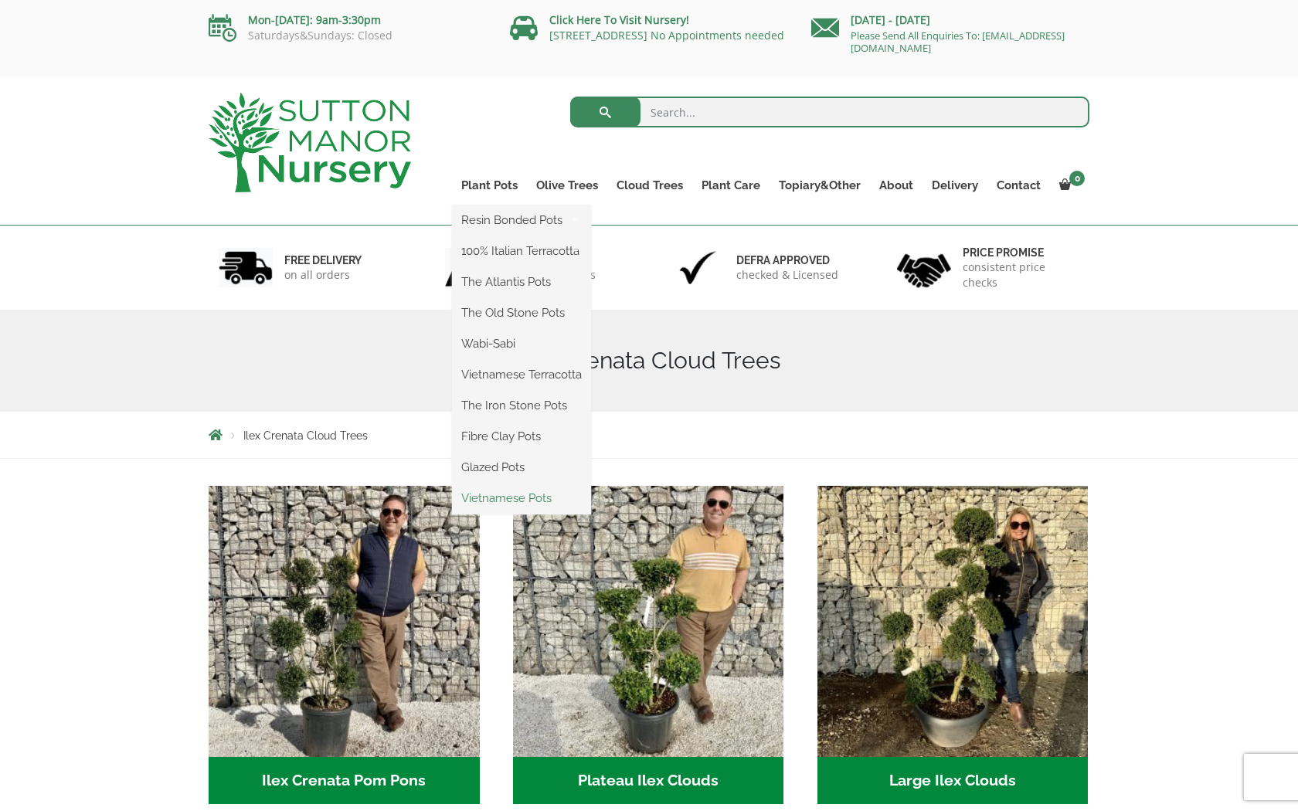
click at [511, 499] on link "Vietnamese Pots" at bounding box center [521, 498] width 139 height 23
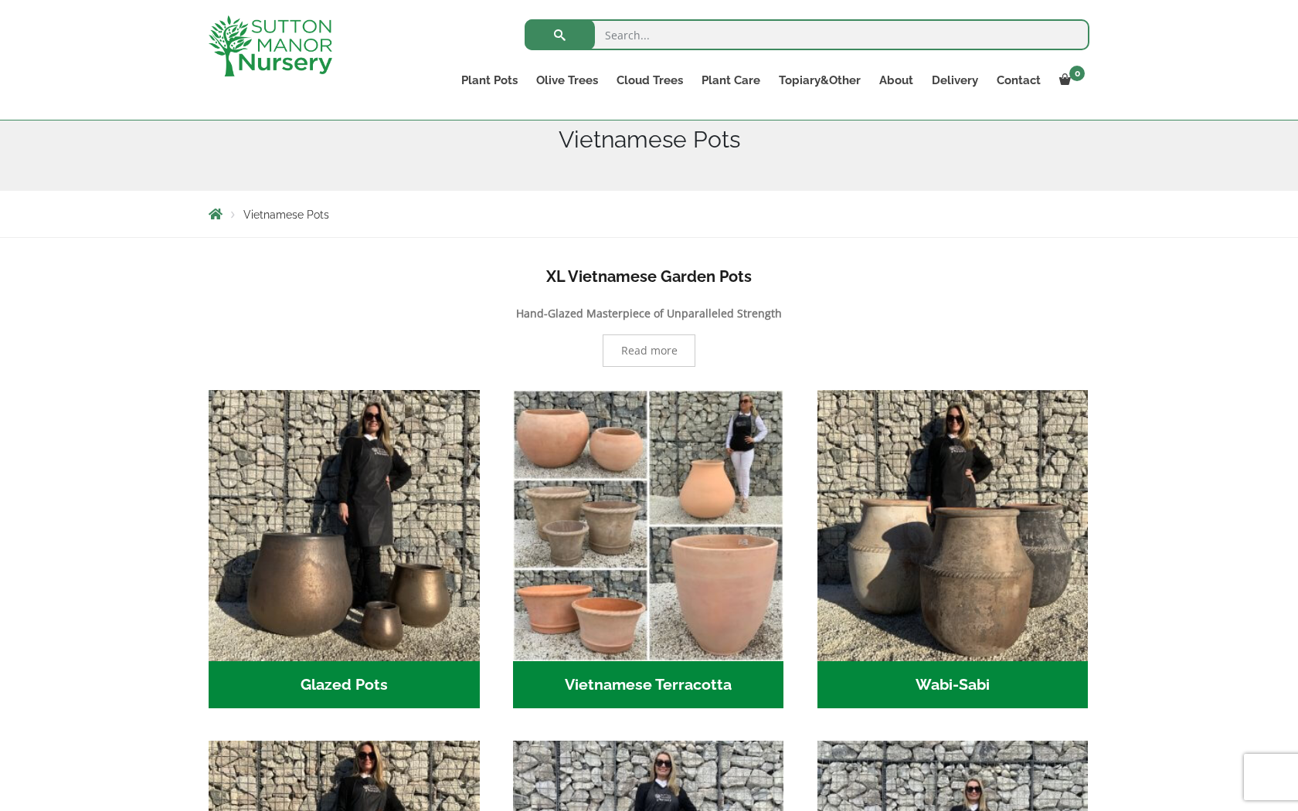
scroll to position [178, 0]
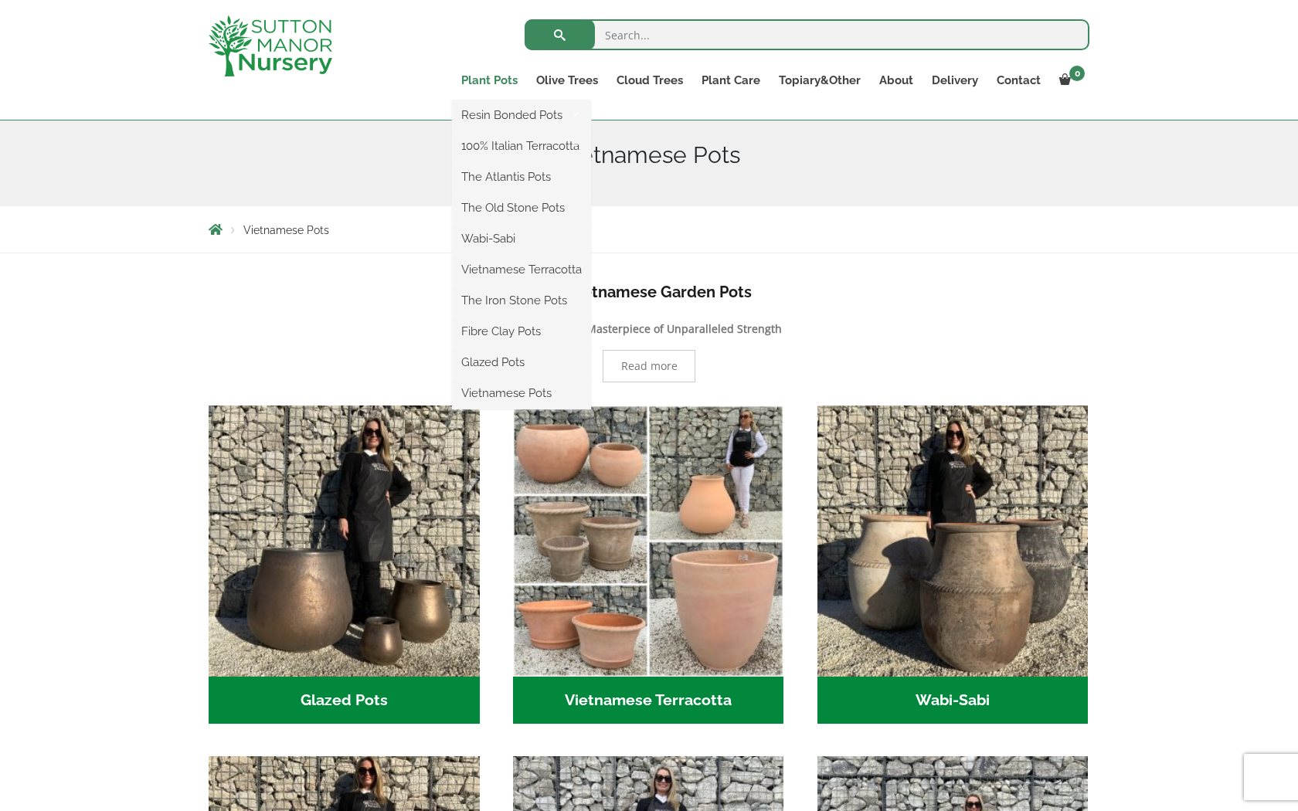
click at [500, 77] on link "Plant Pots" at bounding box center [489, 81] width 75 height 22
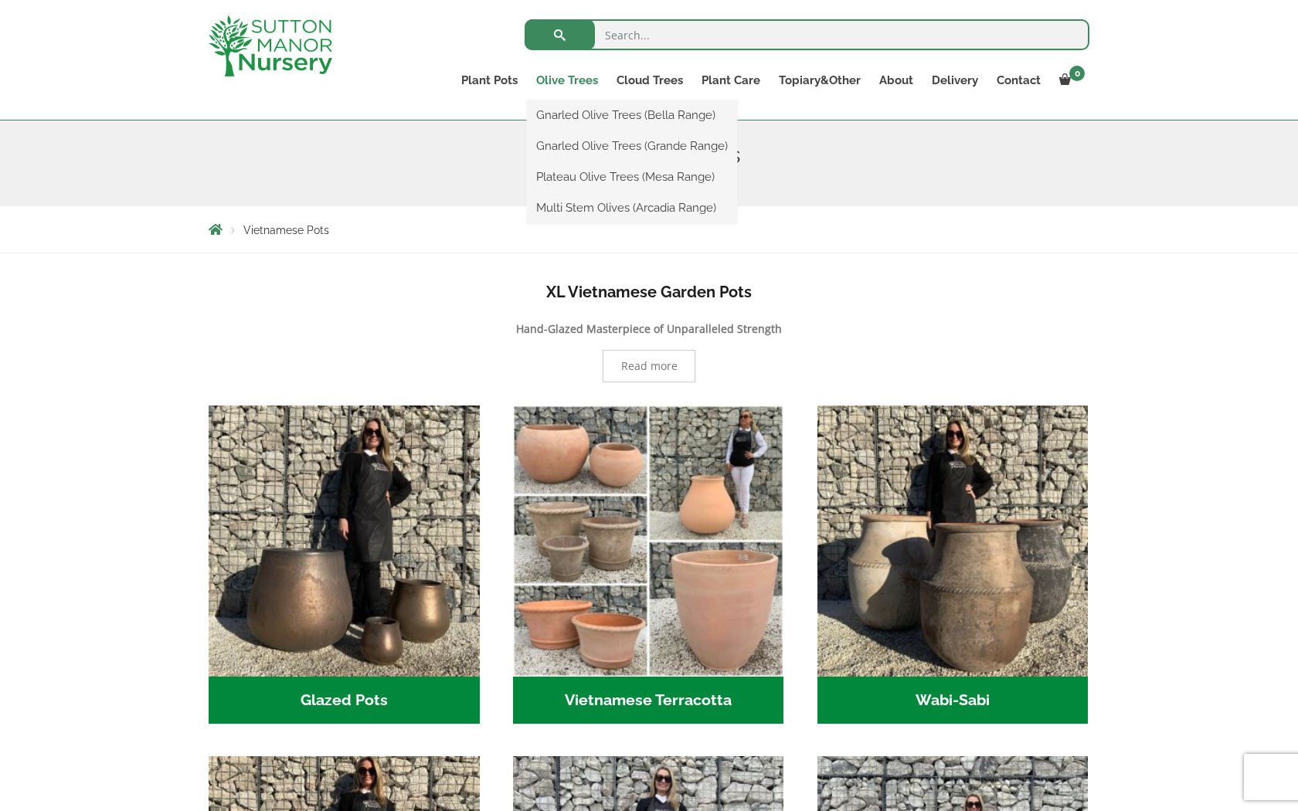
click at [579, 78] on link "Olive Trees" at bounding box center [567, 81] width 80 height 22
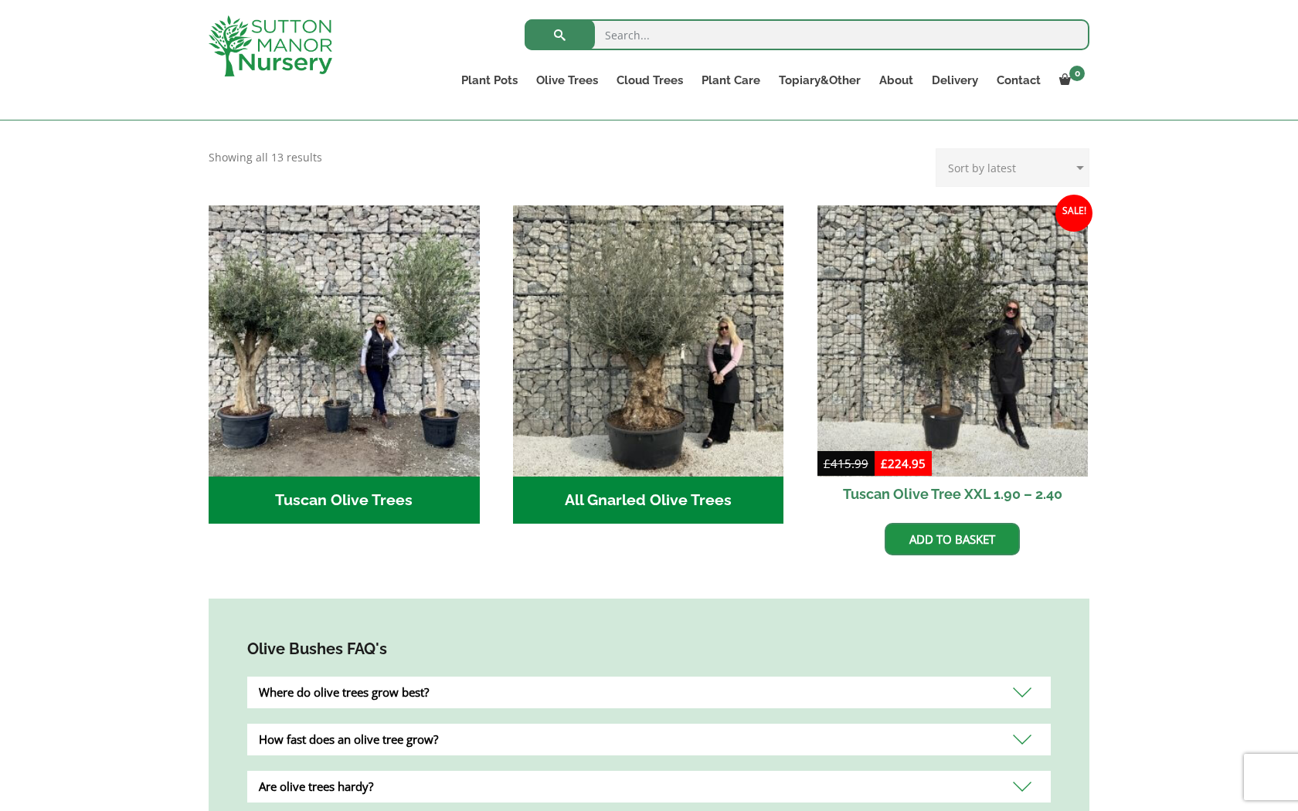
scroll to position [493, 0]
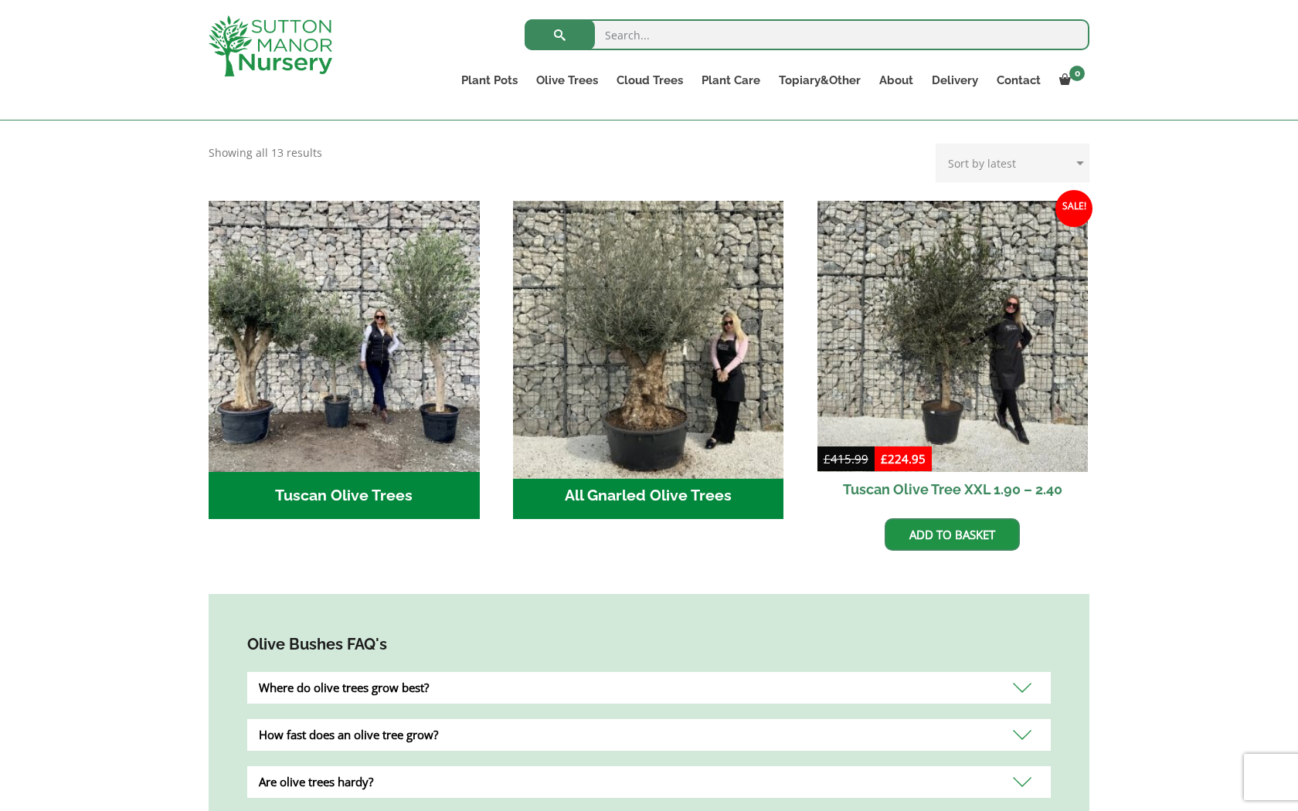
click at [650, 388] on img "Visit product category All Gnarled Olive Trees" at bounding box center [648, 336] width 284 height 284
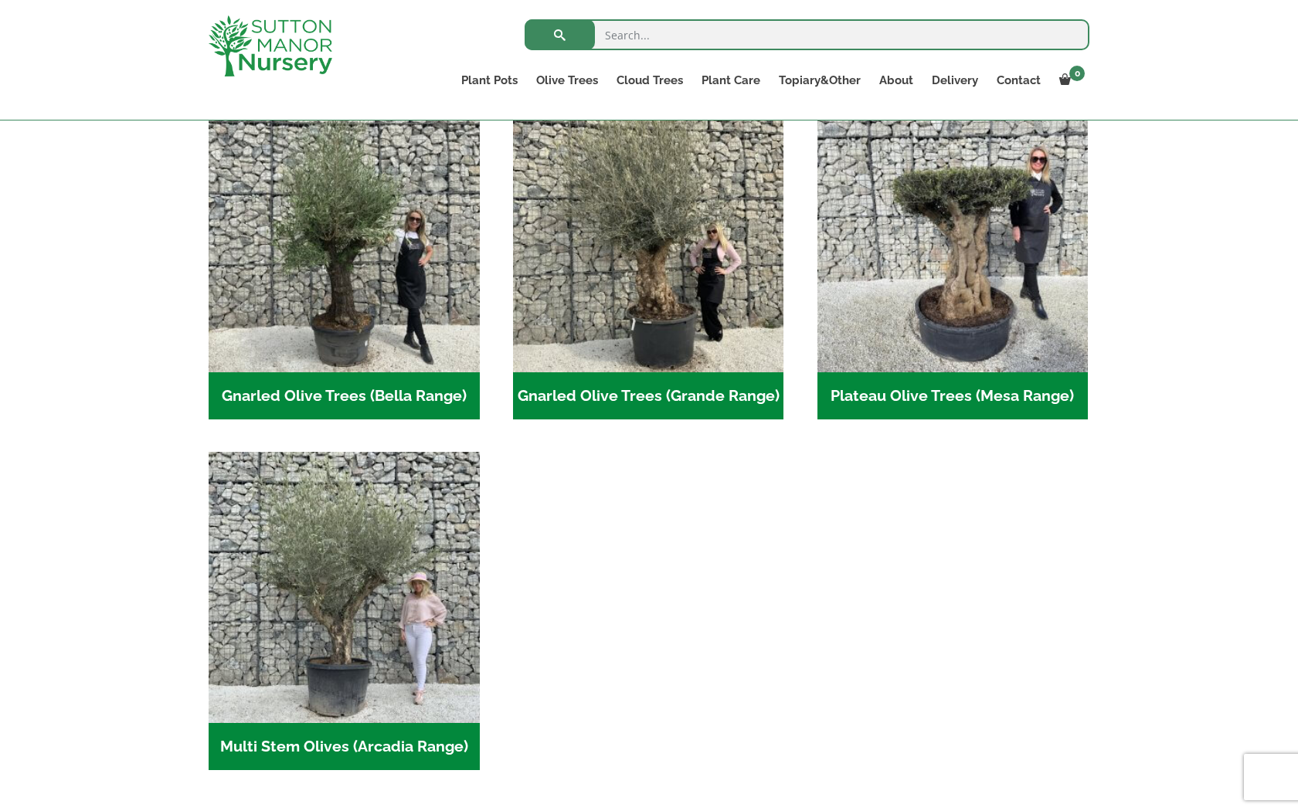
scroll to position [363, 0]
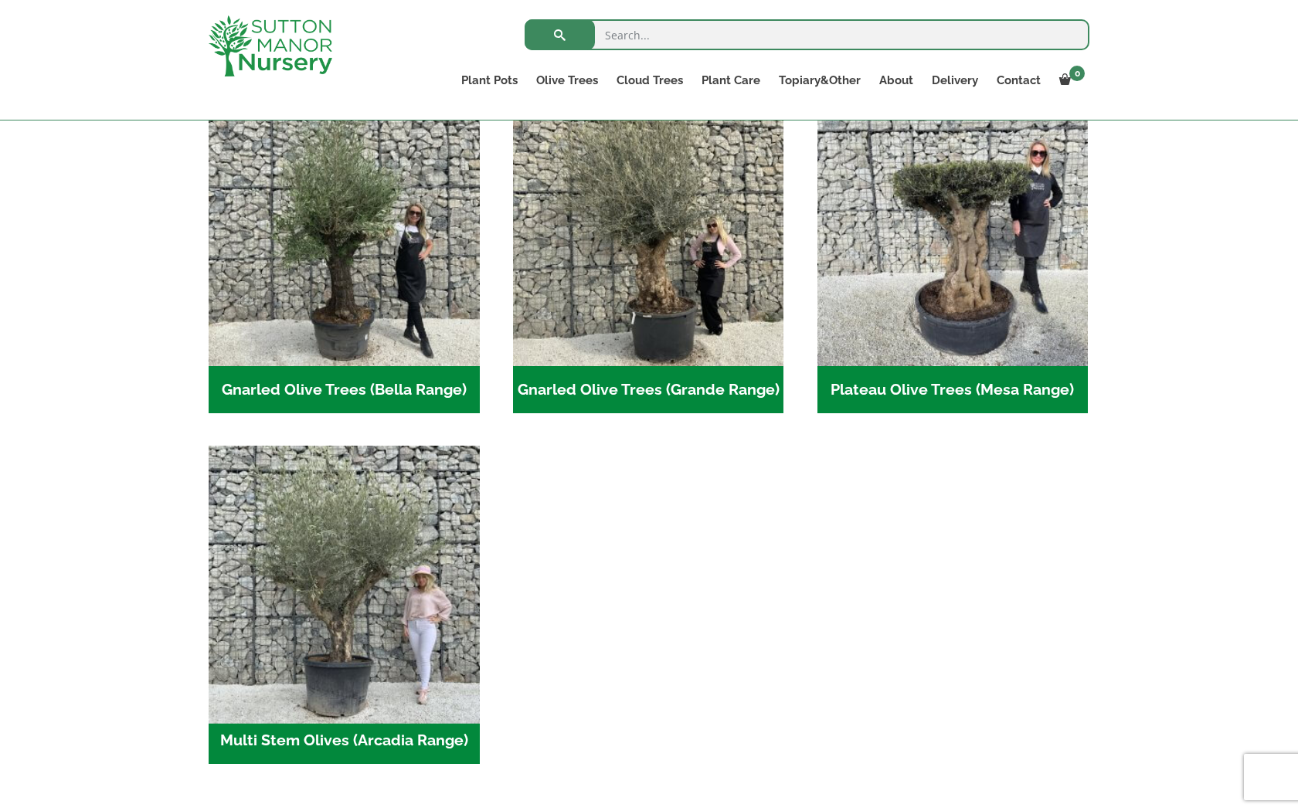
click at [369, 604] on img "Visit product category Multi Stem Olives (Arcadia Range)" at bounding box center [344, 581] width 284 height 284
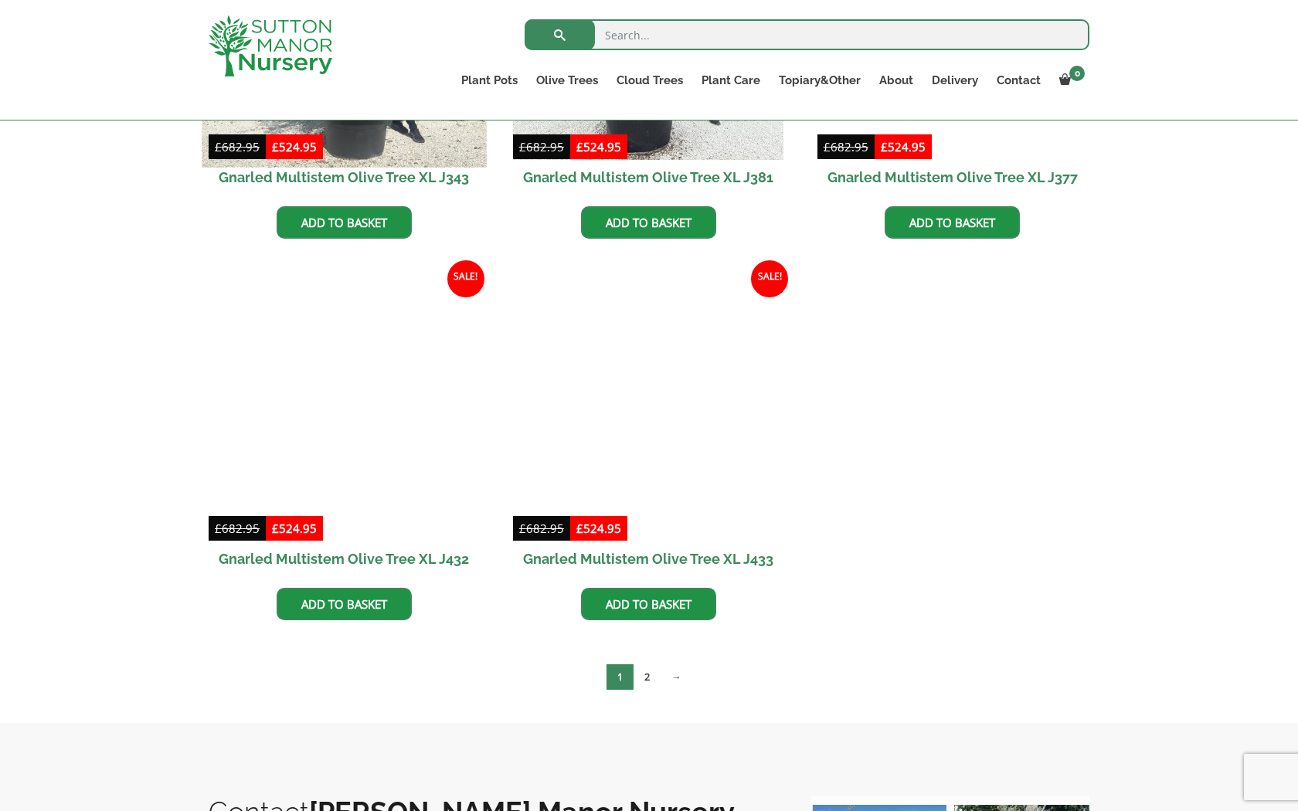
scroll to position [2051, 0]
